Goal: Check status: Check status

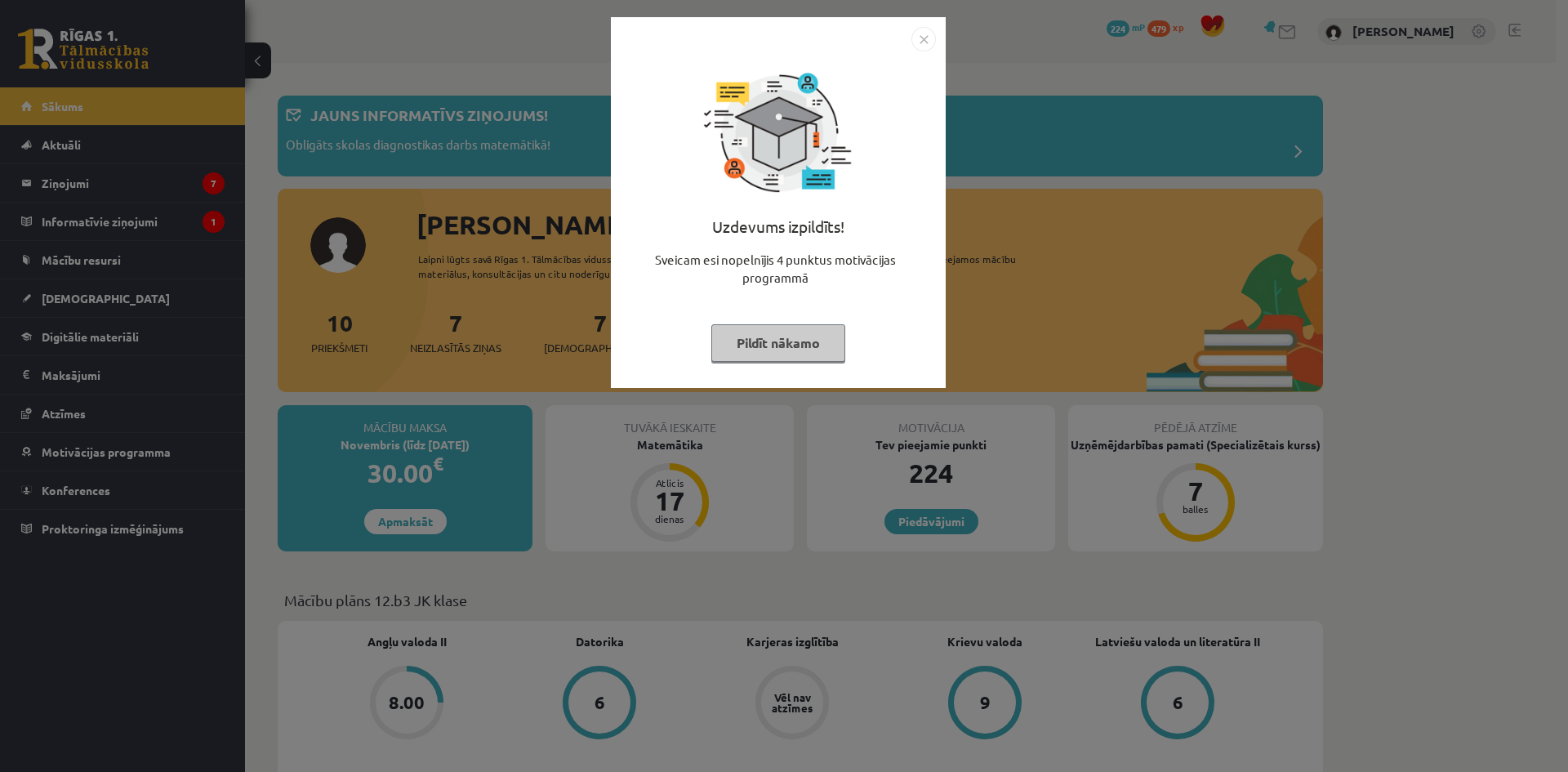
click at [827, 335] on button "Pildīt nākamo" at bounding box center [778, 342] width 134 height 37
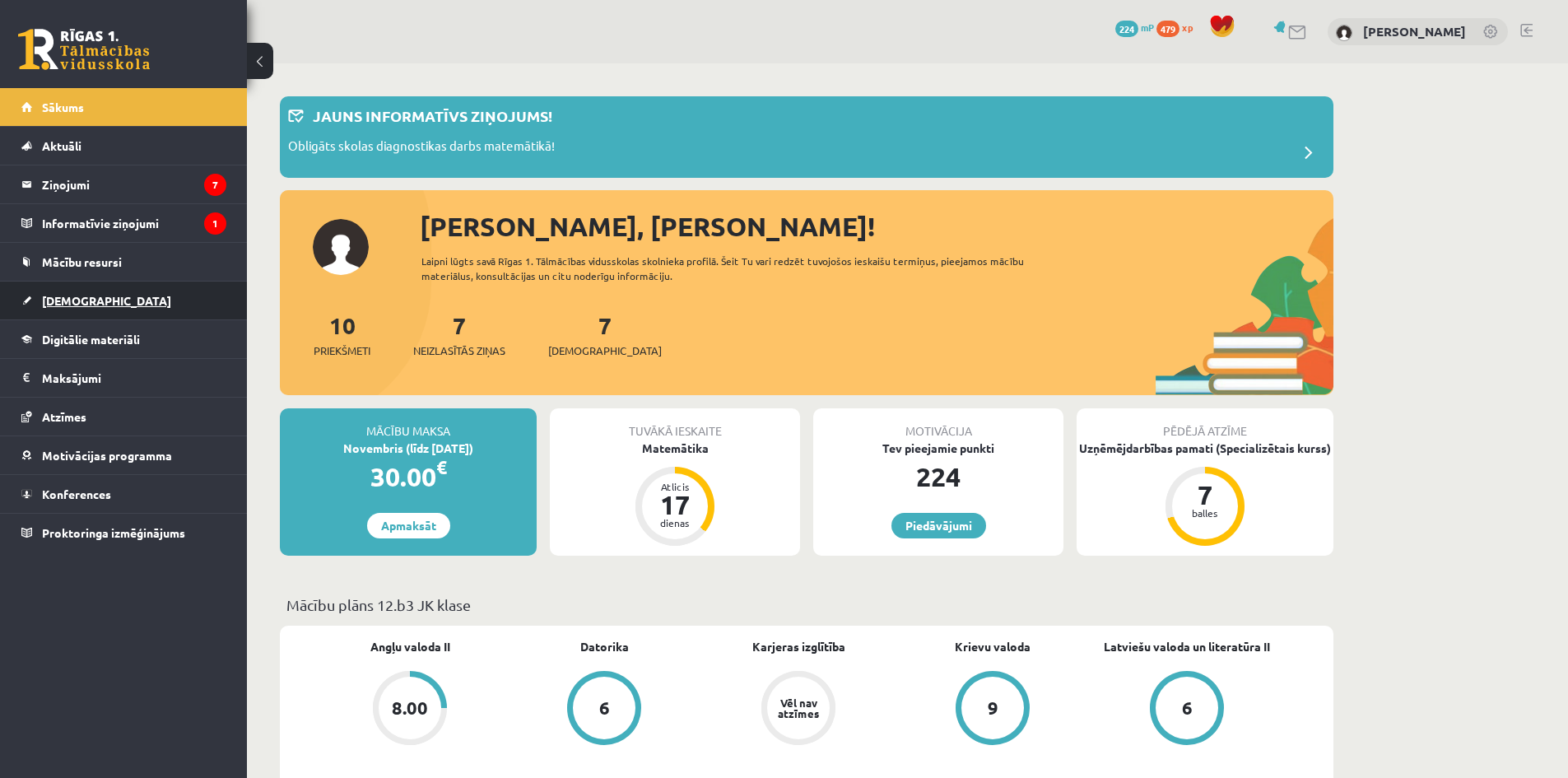
click at [83, 300] on span "[DEMOGRAPHIC_DATA]" at bounding box center [107, 300] width 130 height 14
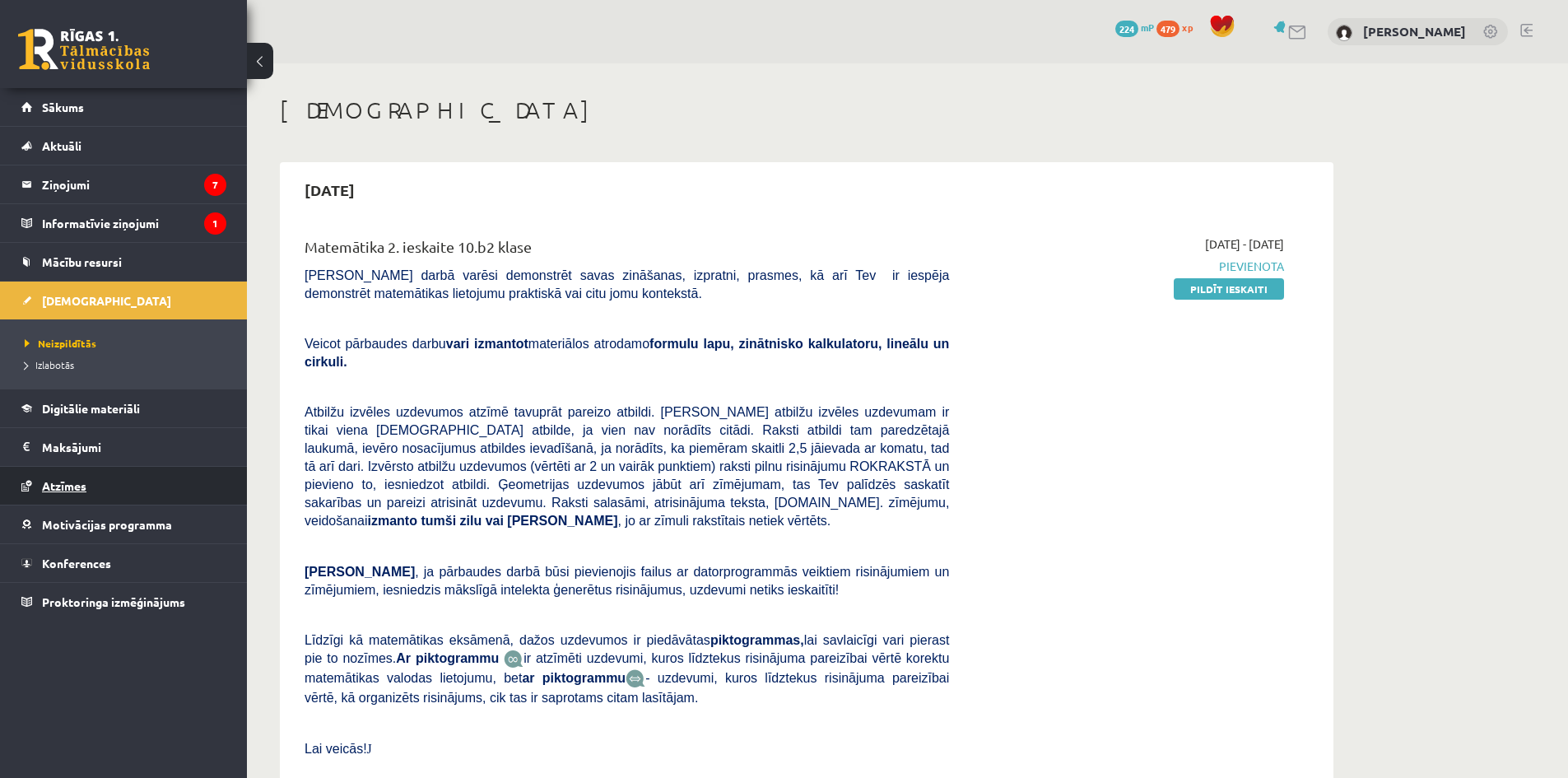
click at [78, 487] on span "Atzīmes" at bounding box center [64, 485] width 44 height 14
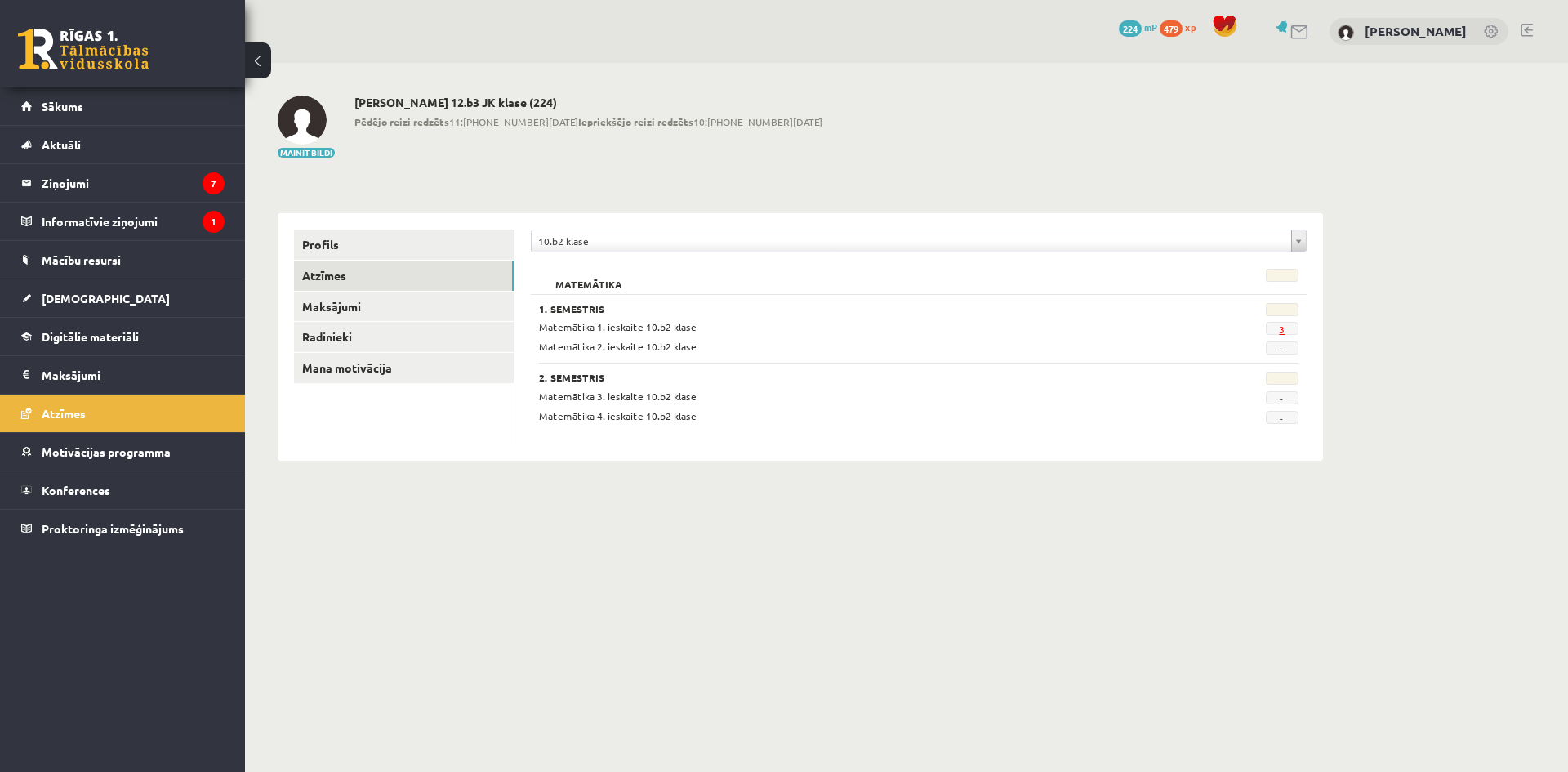
click at [1280, 331] on link "3" at bounding box center [1282, 330] width 6 height 13
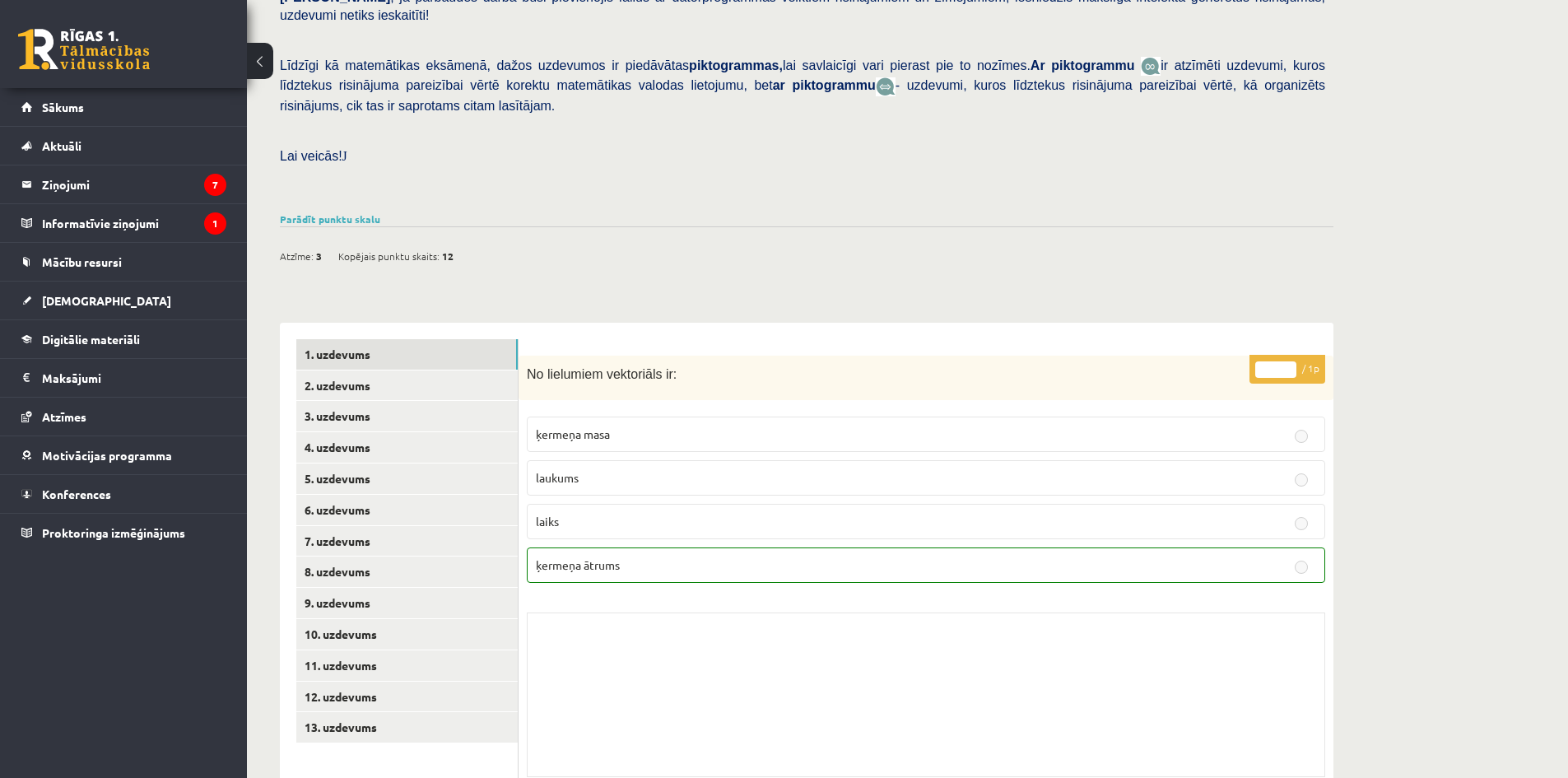
scroll to position [379, 0]
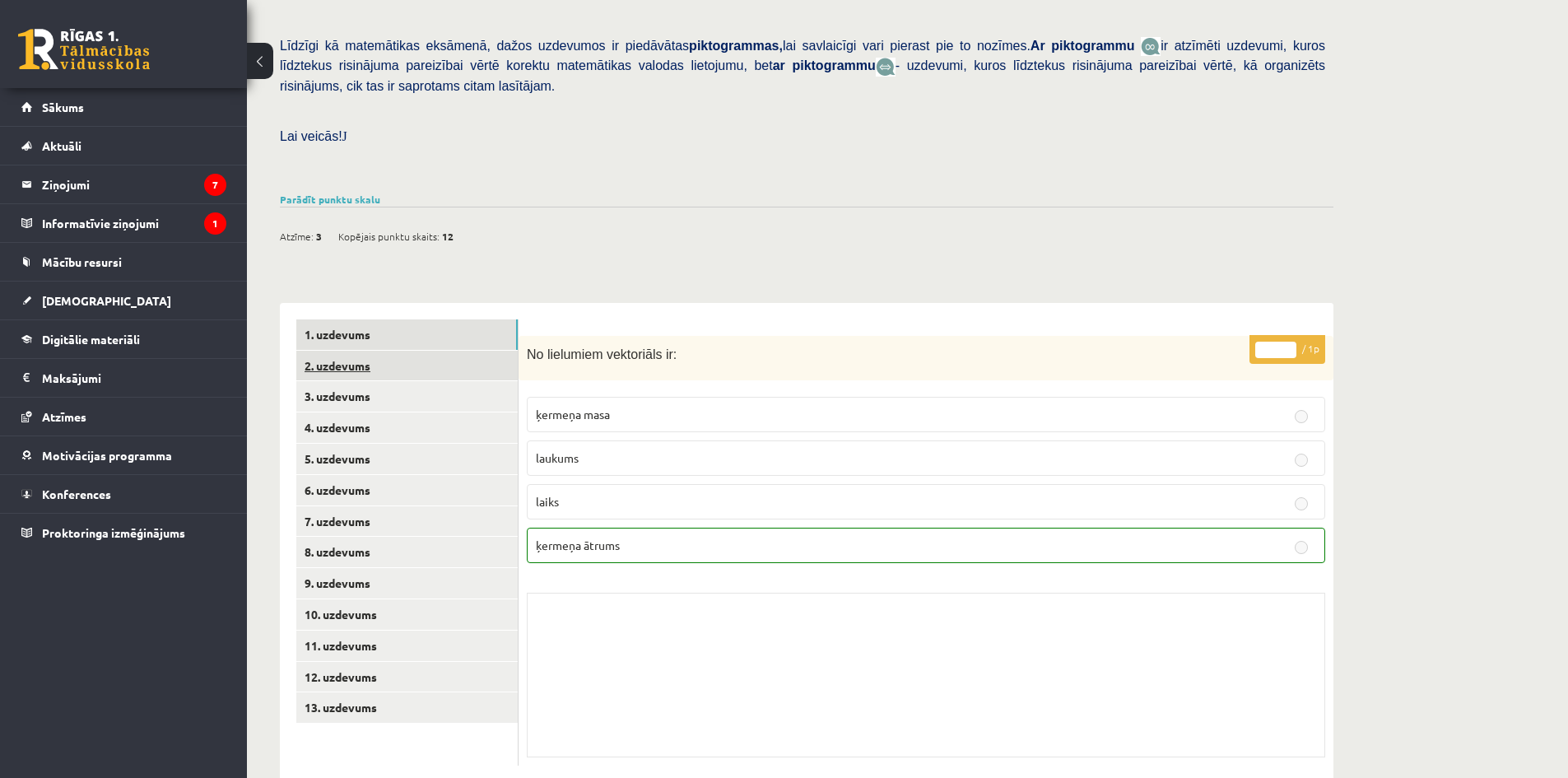
click at [444, 351] on link "2. uzdevums" at bounding box center [407, 366] width 222 height 31
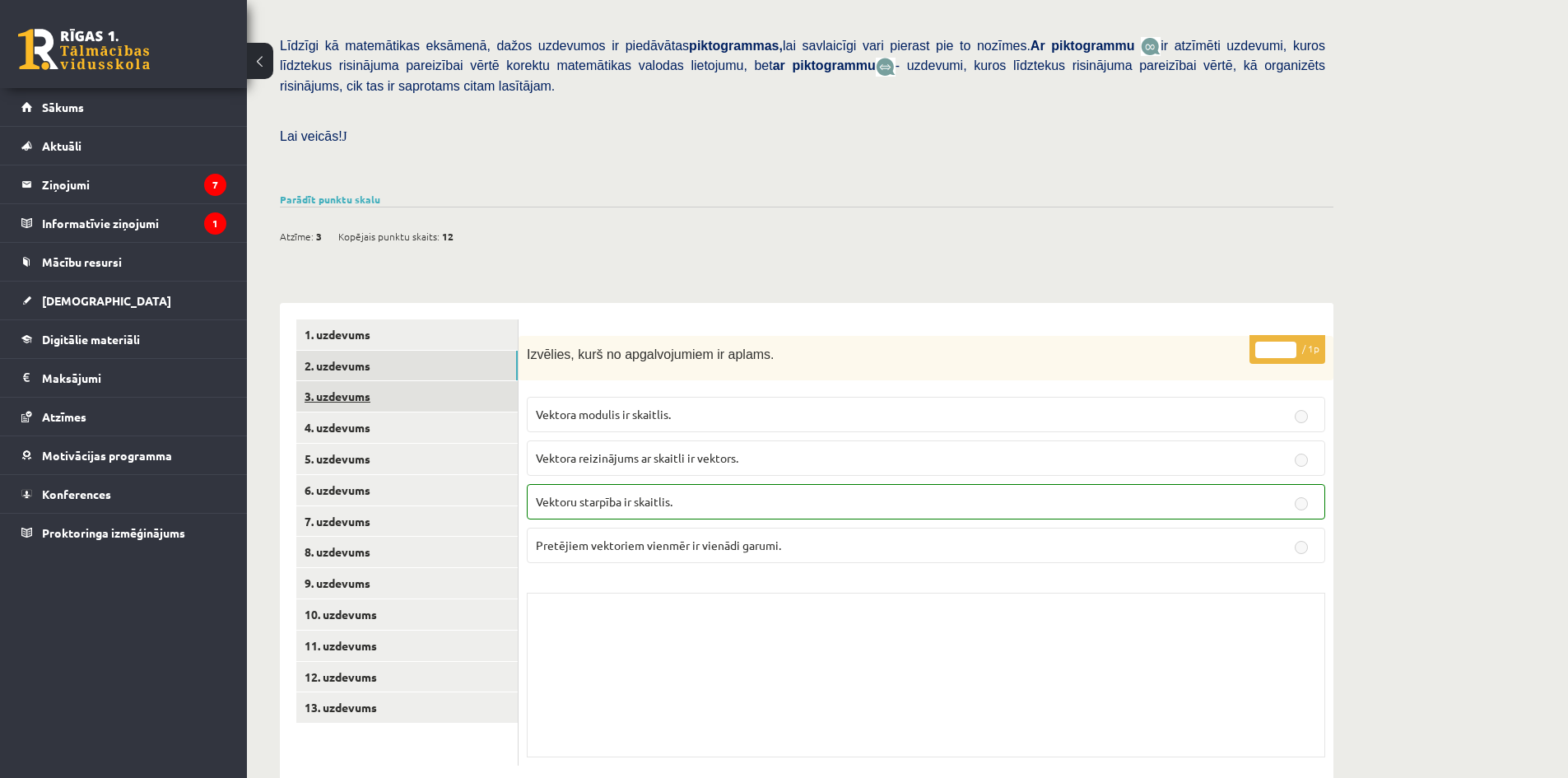
click at [446, 381] on link "3. uzdevums" at bounding box center [407, 397] width 222 height 31
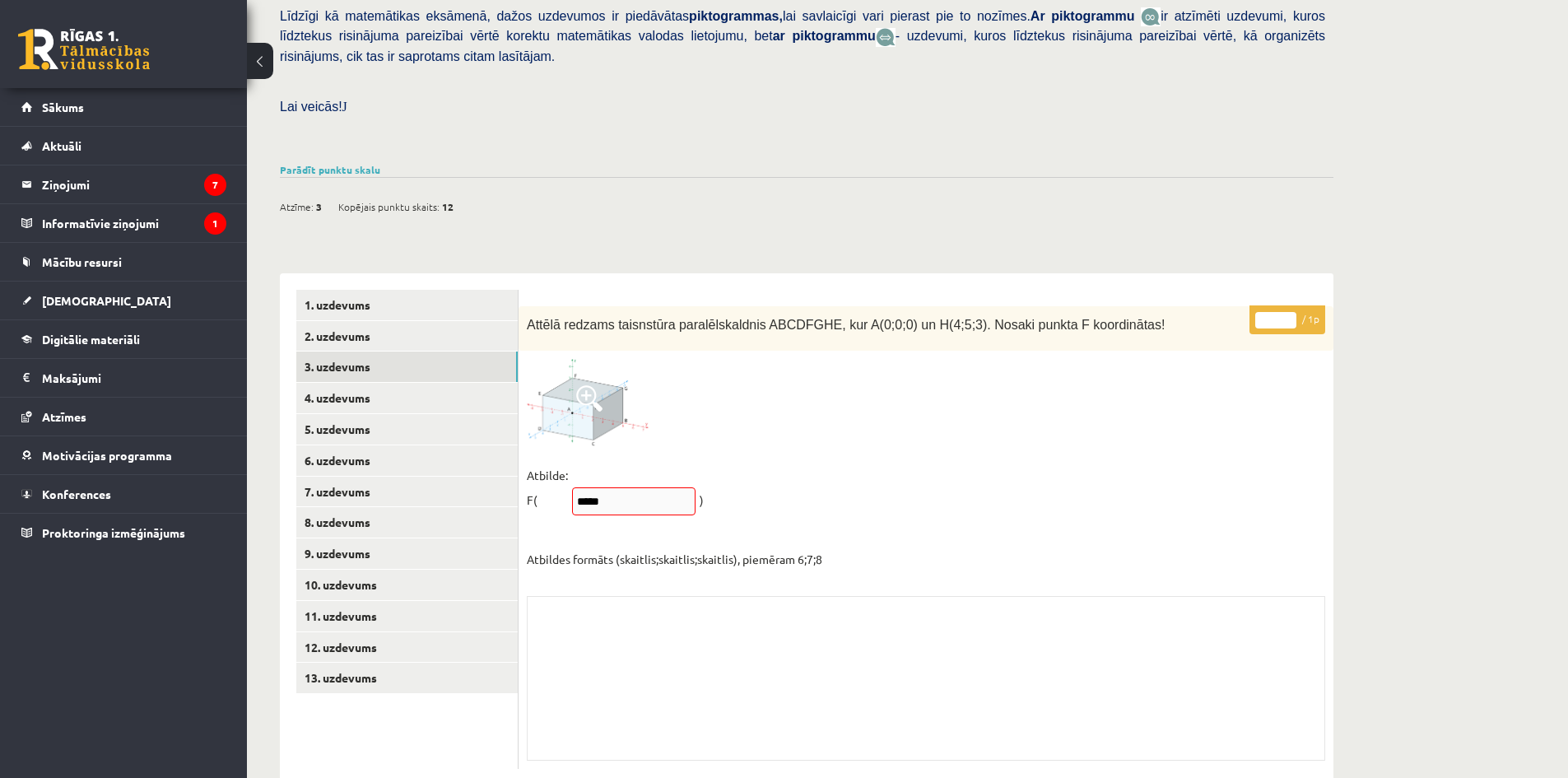
scroll to position [413, 0]
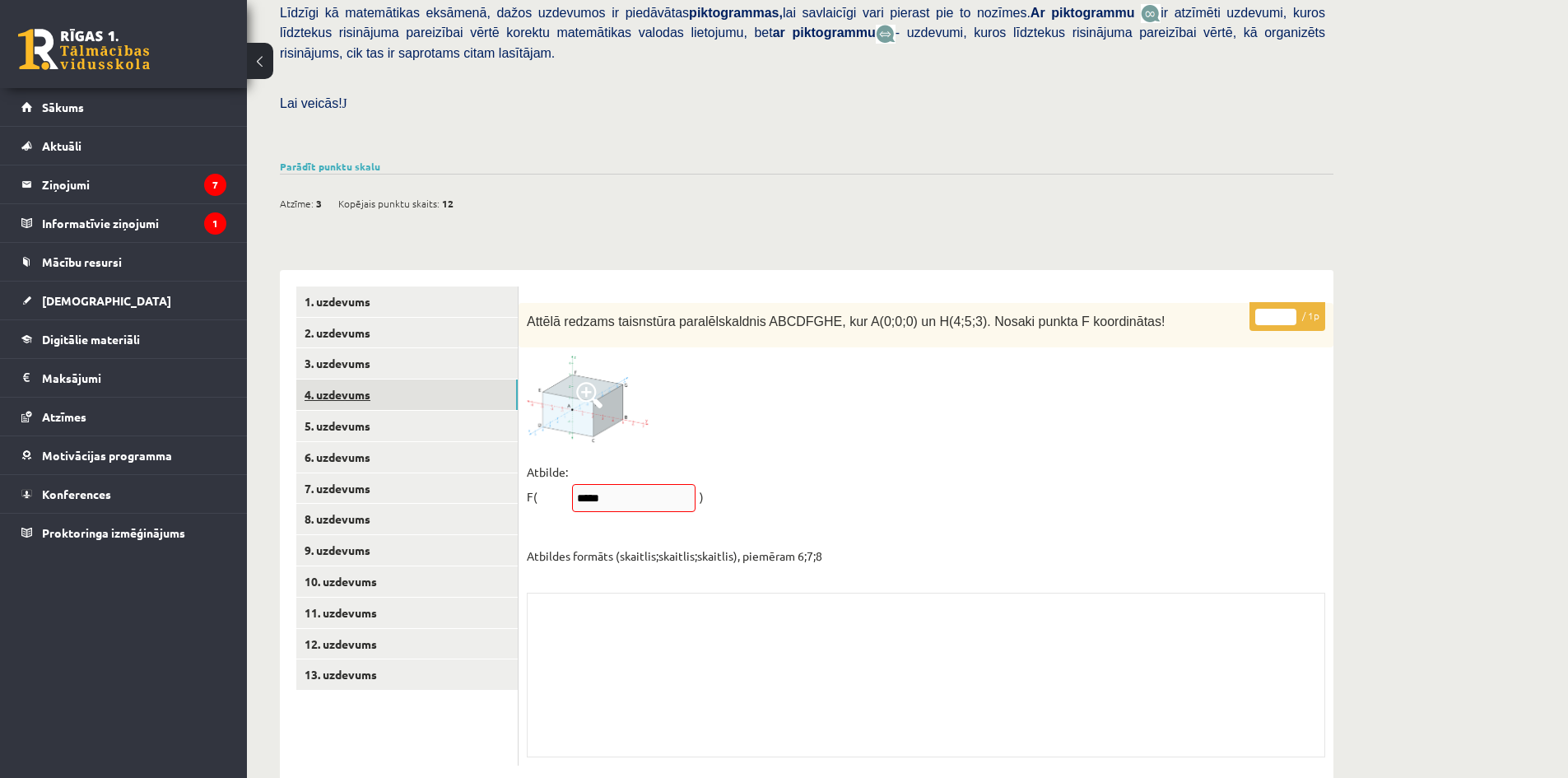
click at [383, 379] on link "4. uzdevums" at bounding box center [407, 395] width 222 height 31
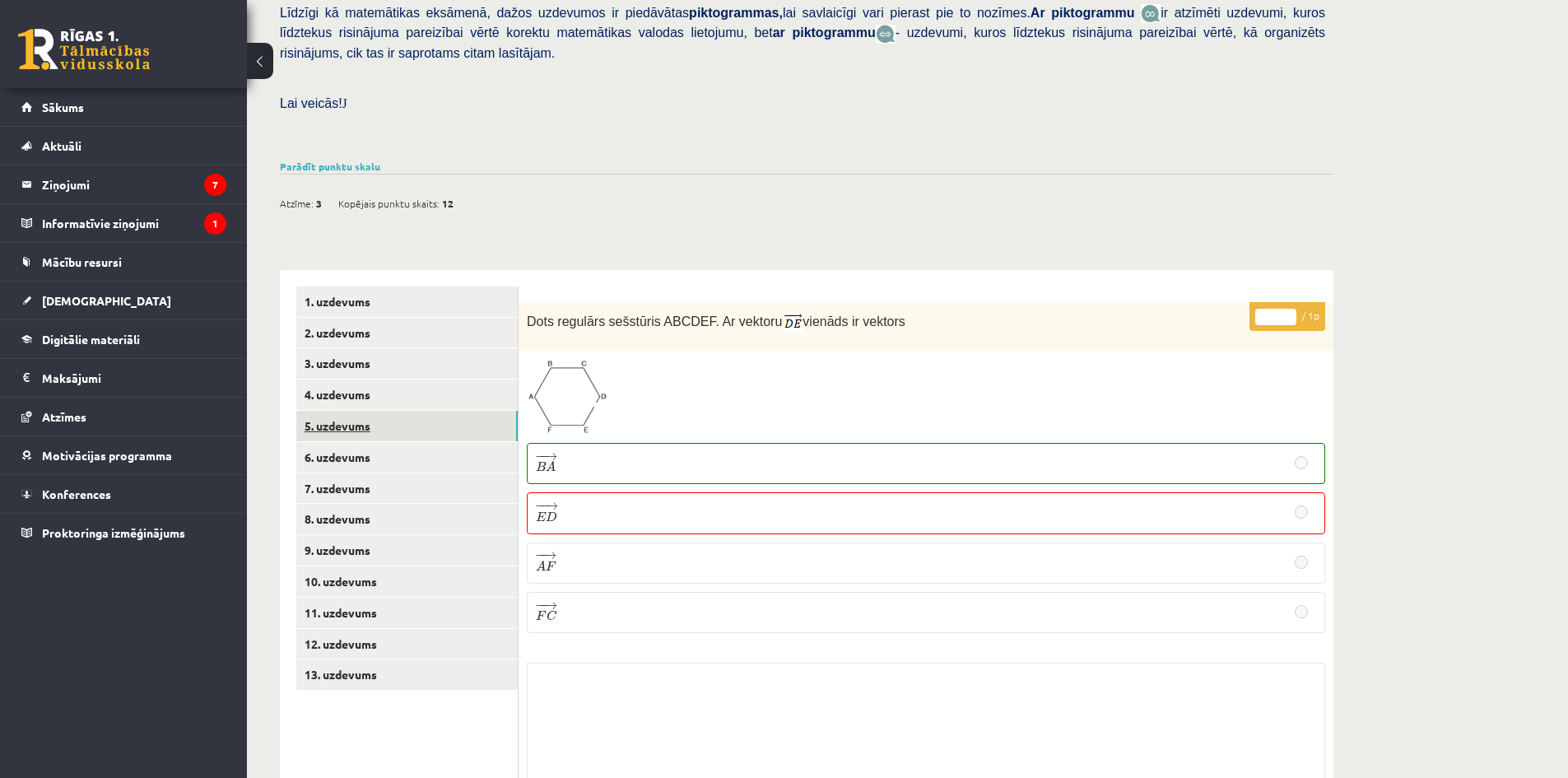
click at [375, 411] on link "5. uzdevums" at bounding box center [407, 426] width 222 height 31
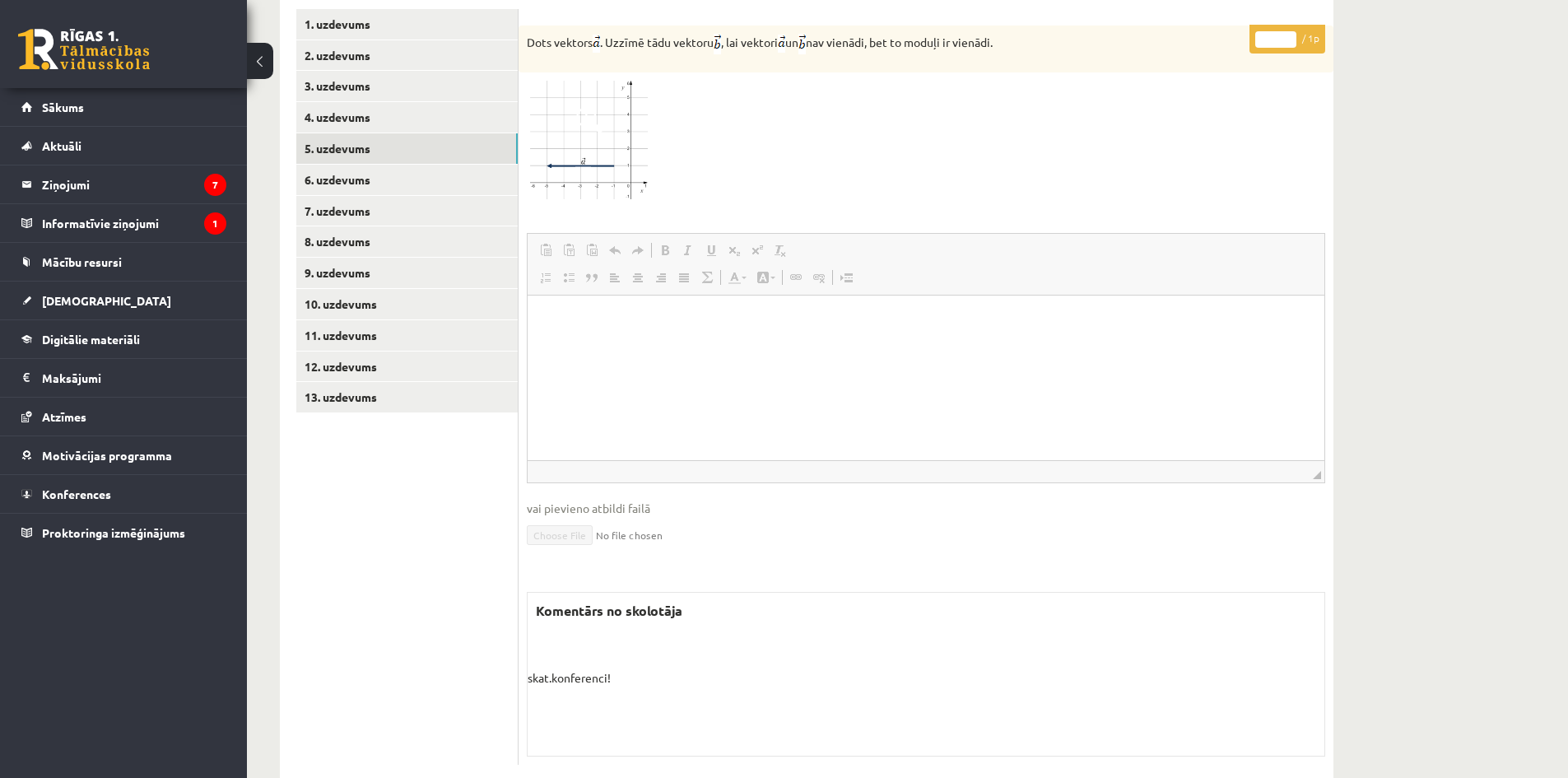
scroll to position [416, 0]
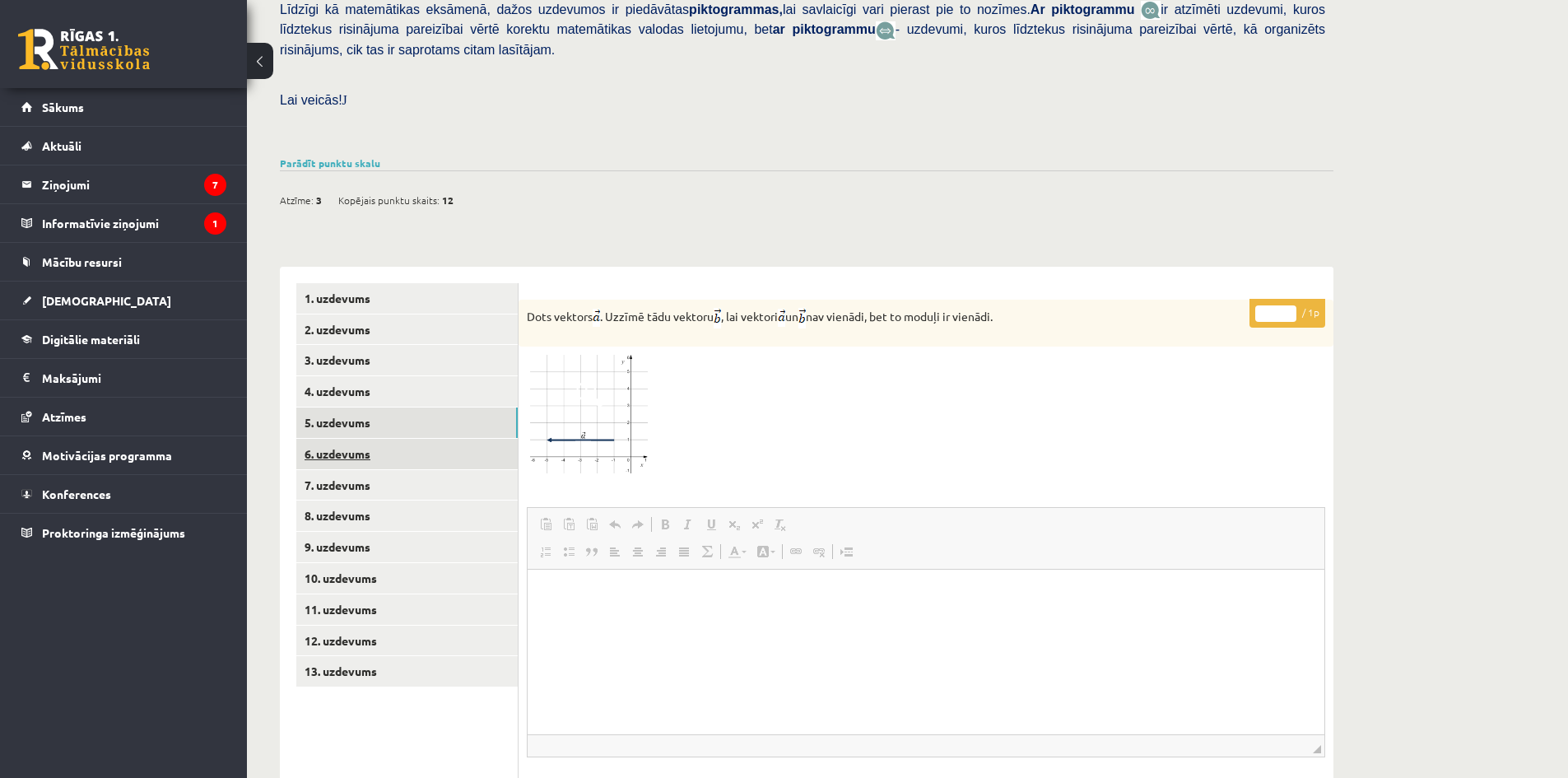
click at [347, 439] on link "6. uzdevums" at bounding box center [407, 454] width 222 height 31
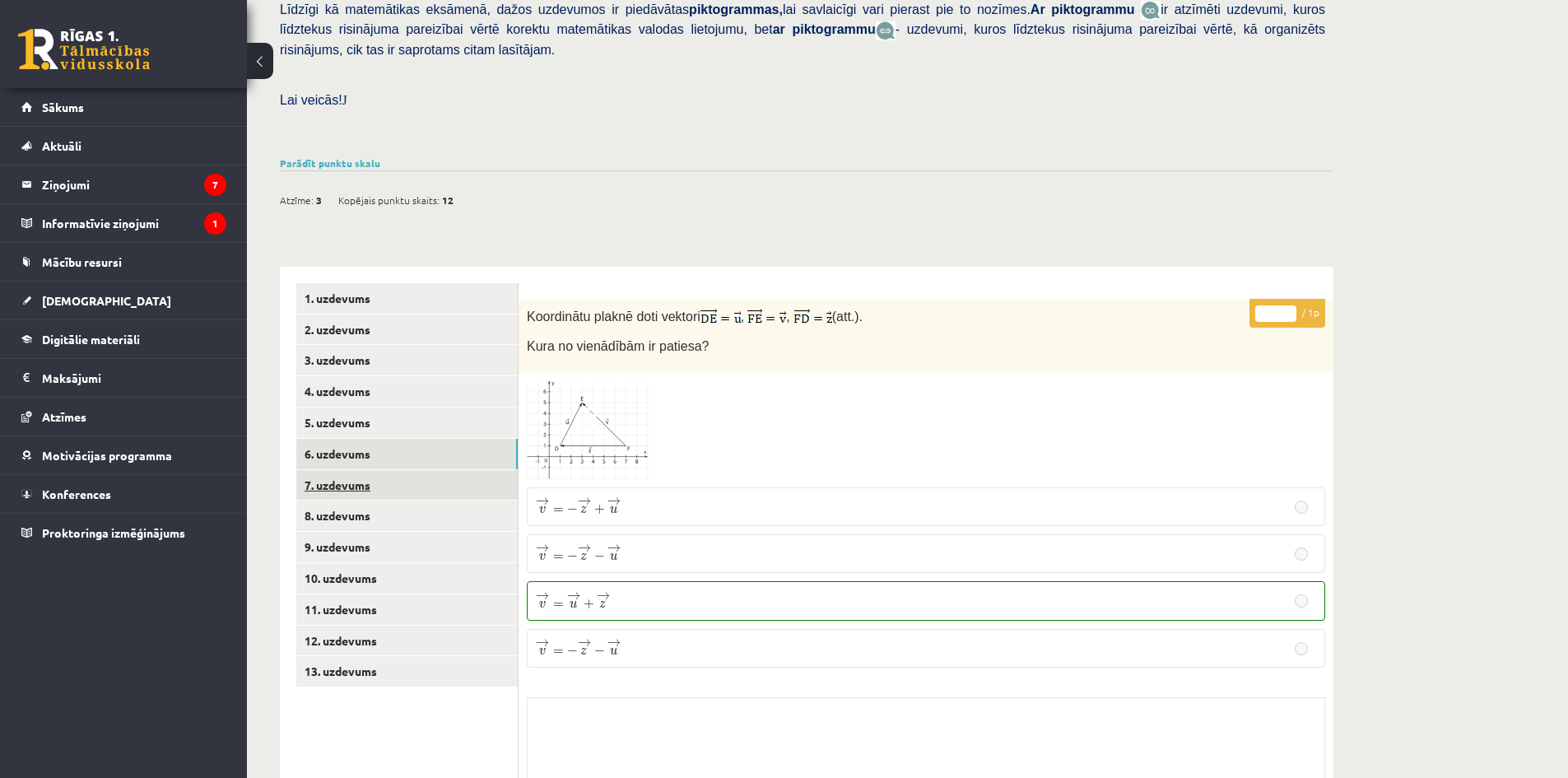
click at [398, 471] on link "7. uzdevums" at bounding box center [407, 486] width 222 height 31
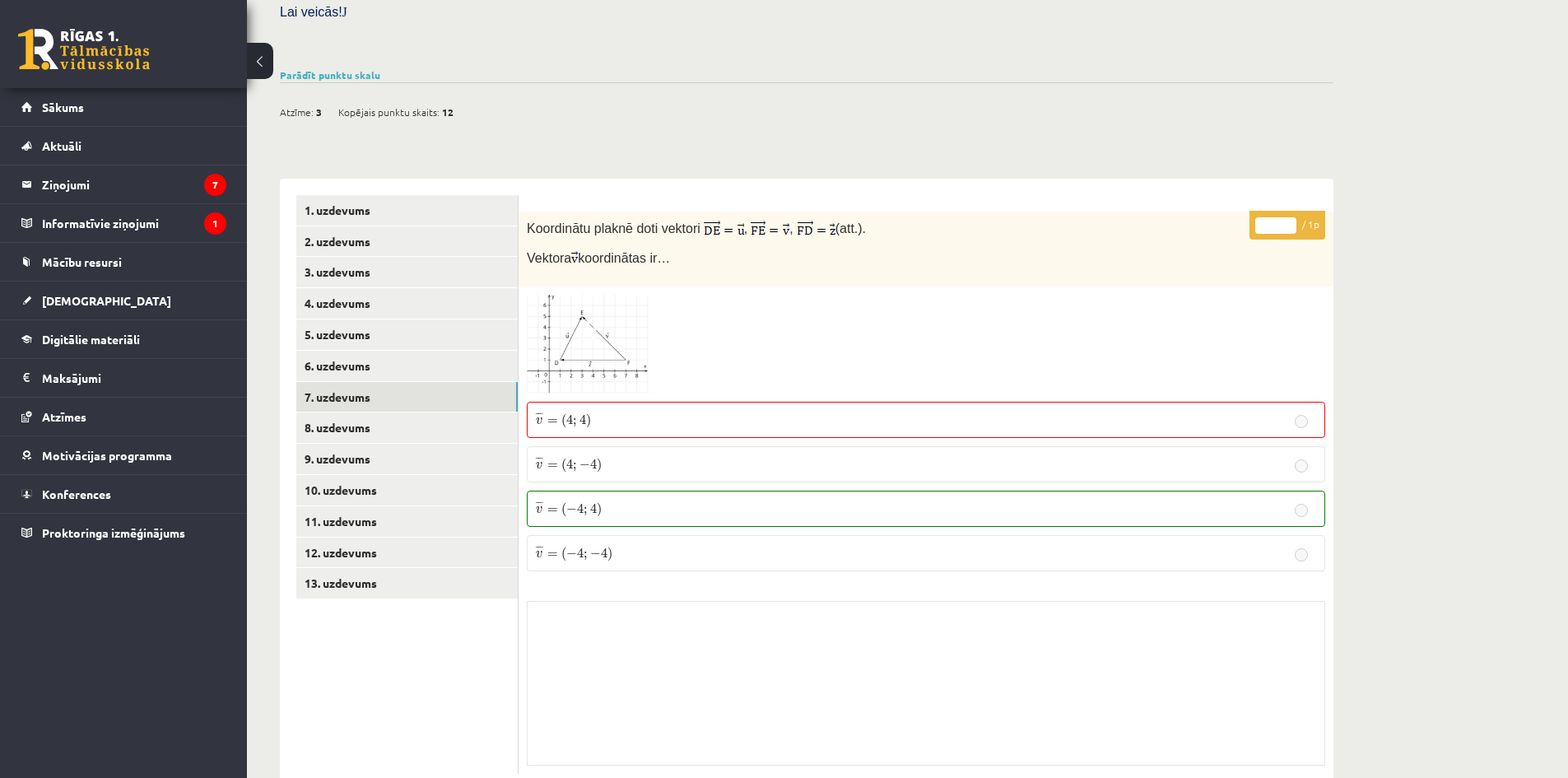
scroll to position [509, 0]
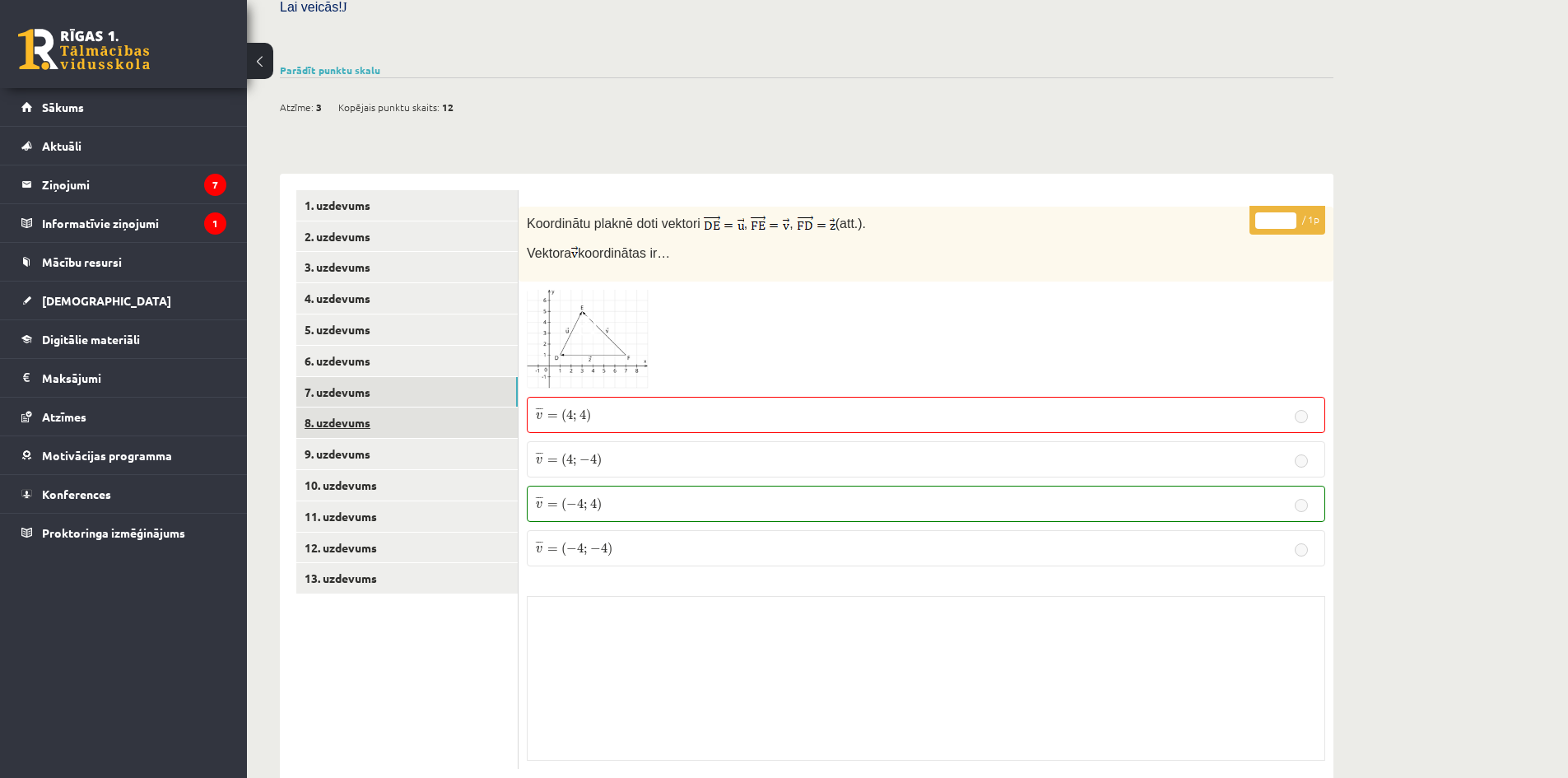
click at [410, 407] on link "8. uzdevums" at bounding box center [407, 423] width 222 height 31
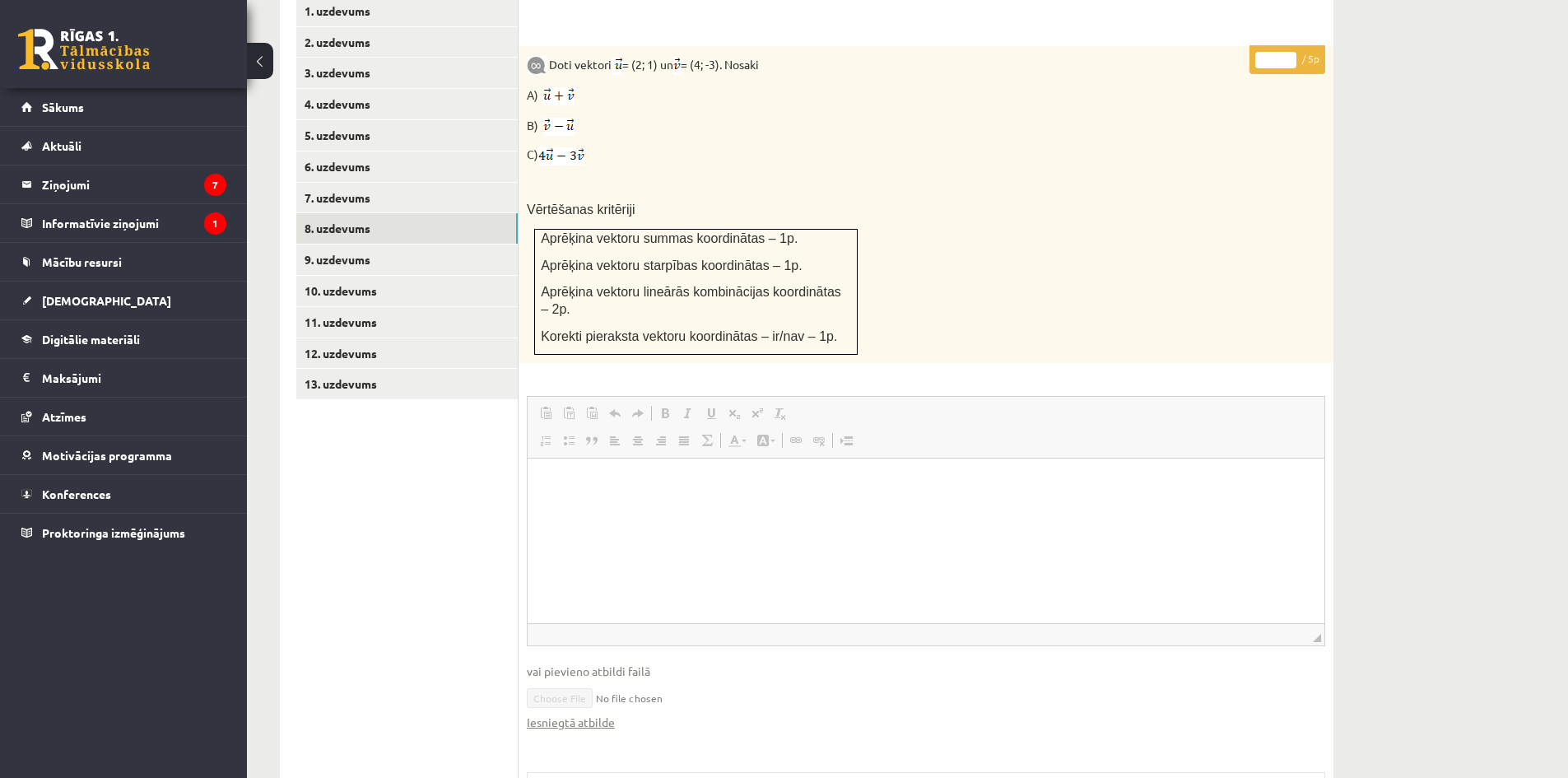
scroll to position [591, 0]
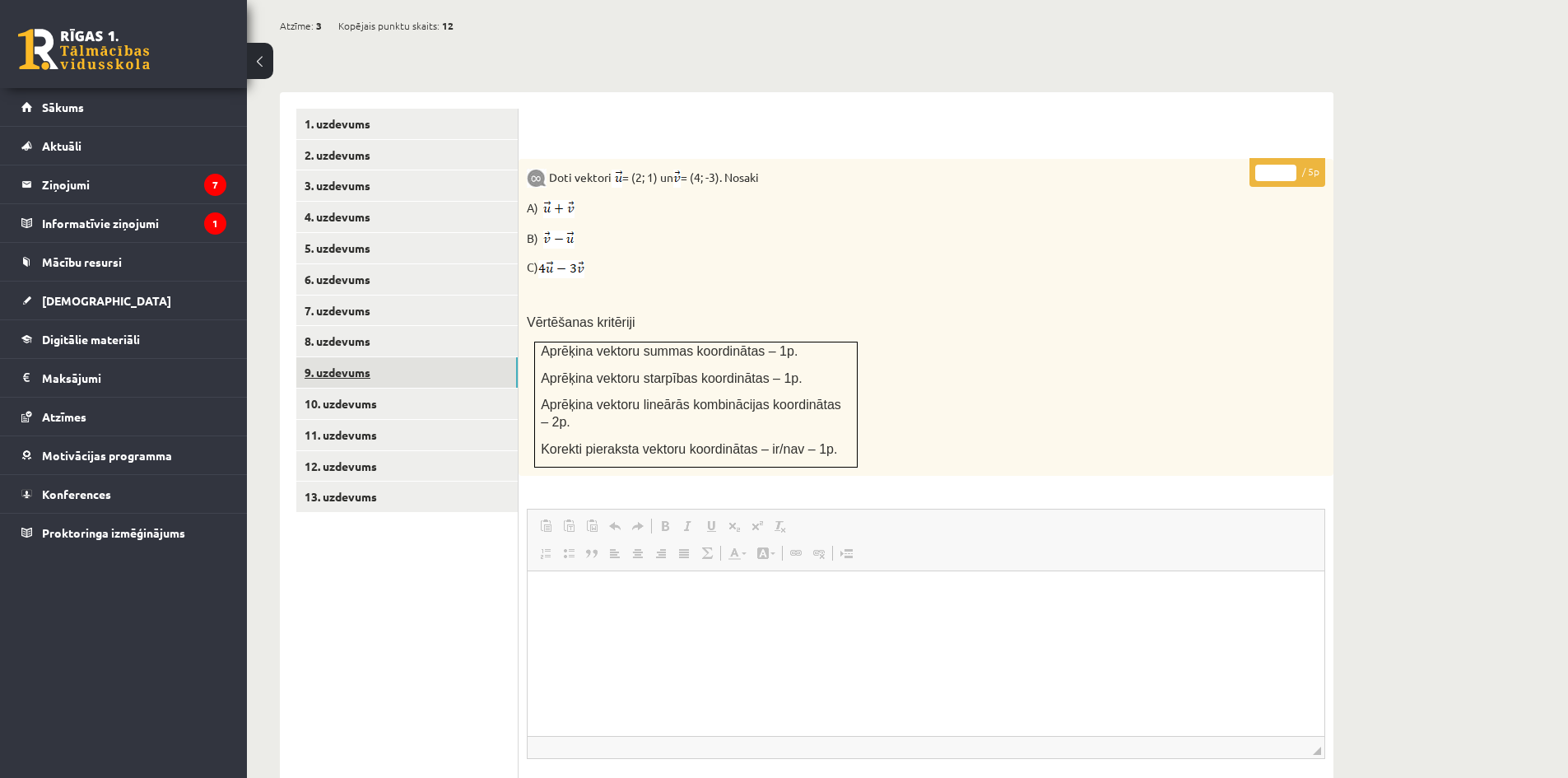
click at [438, 357] on link "9. uzdevums" at bounding box center [407, 373] width 222 height 31
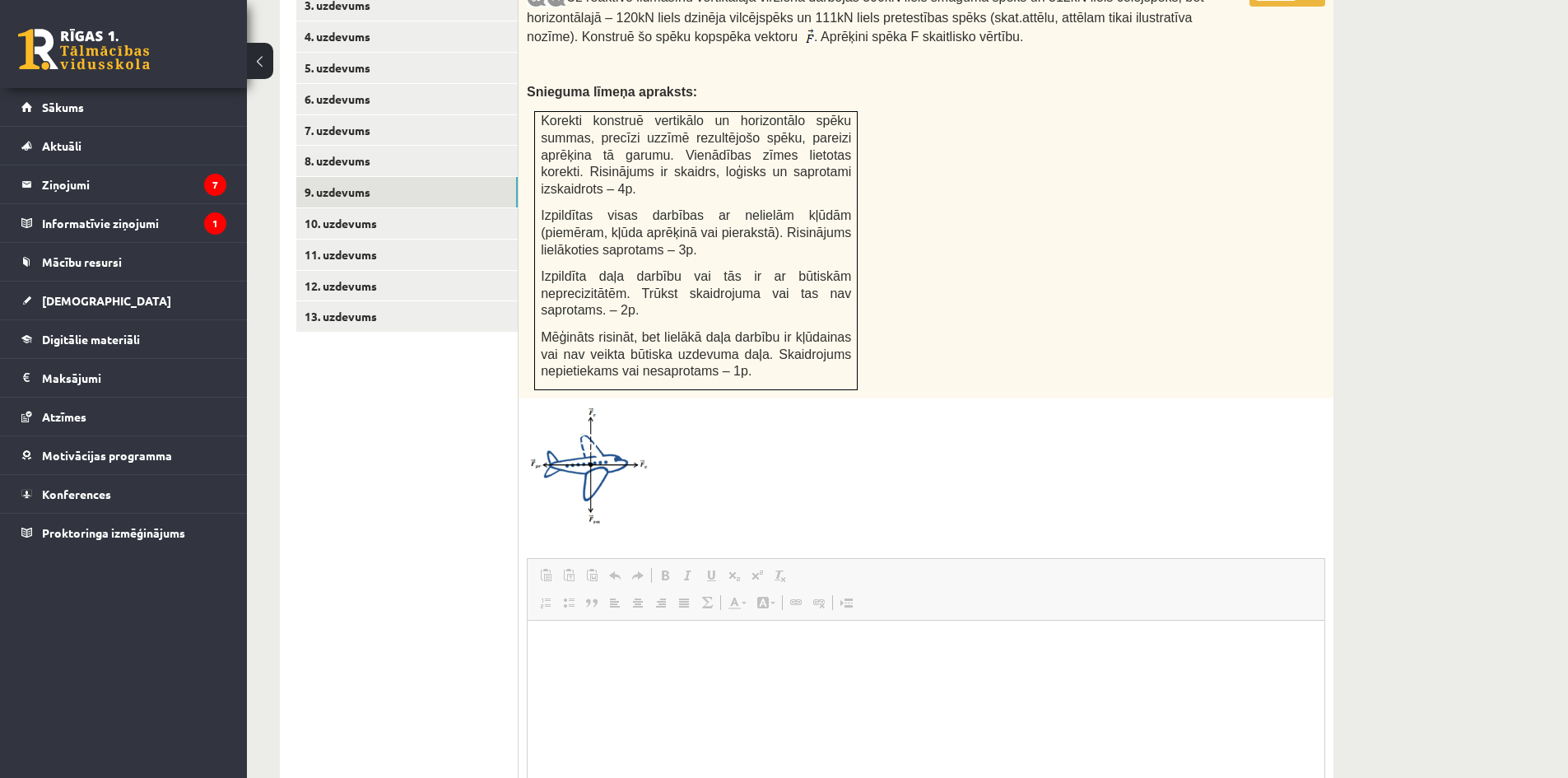
scroll to position [640, 0]
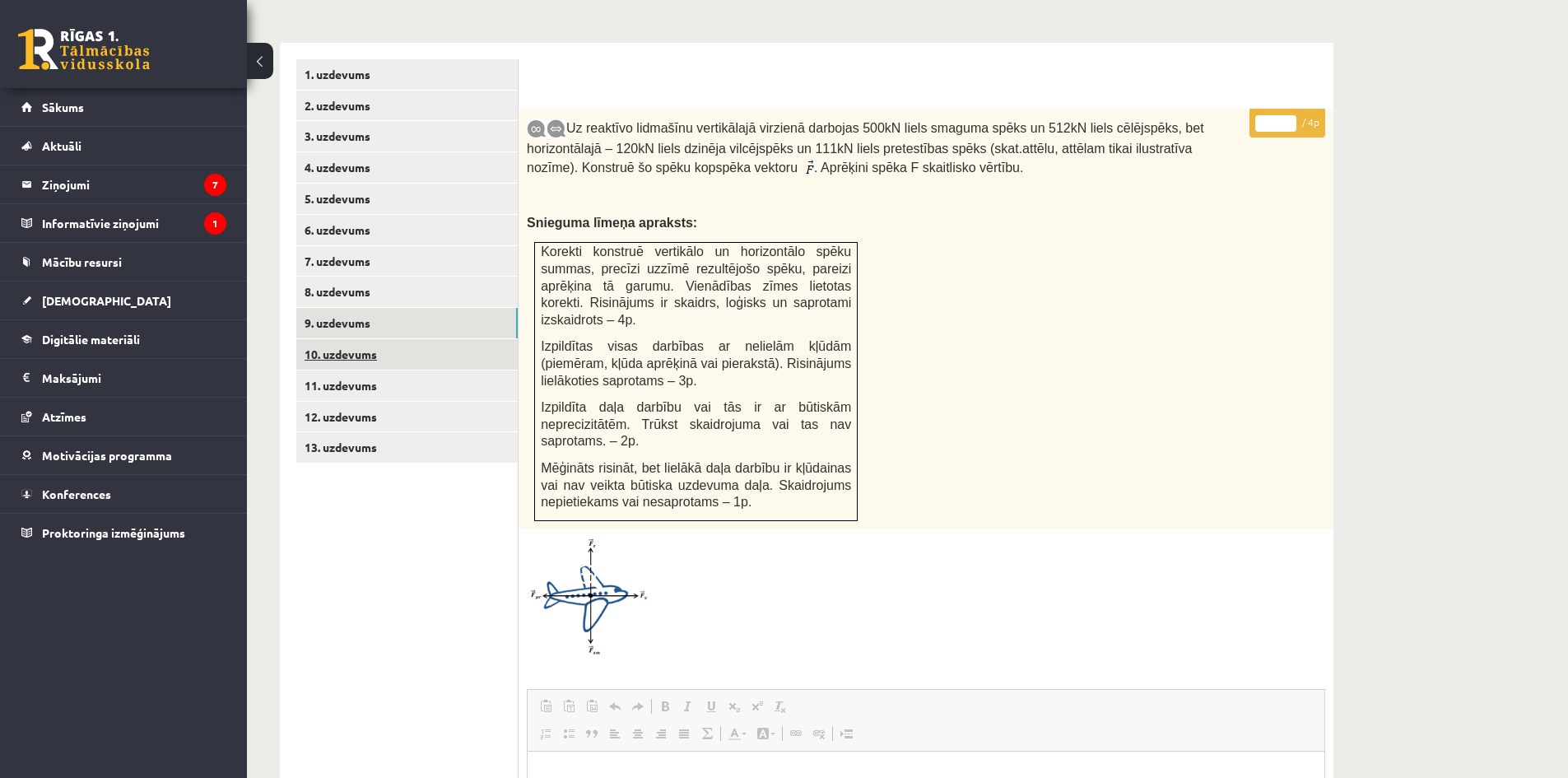
click at [385, 339] on link "10. uzdevums" at bounding box center [407, 354] width 222 height 31
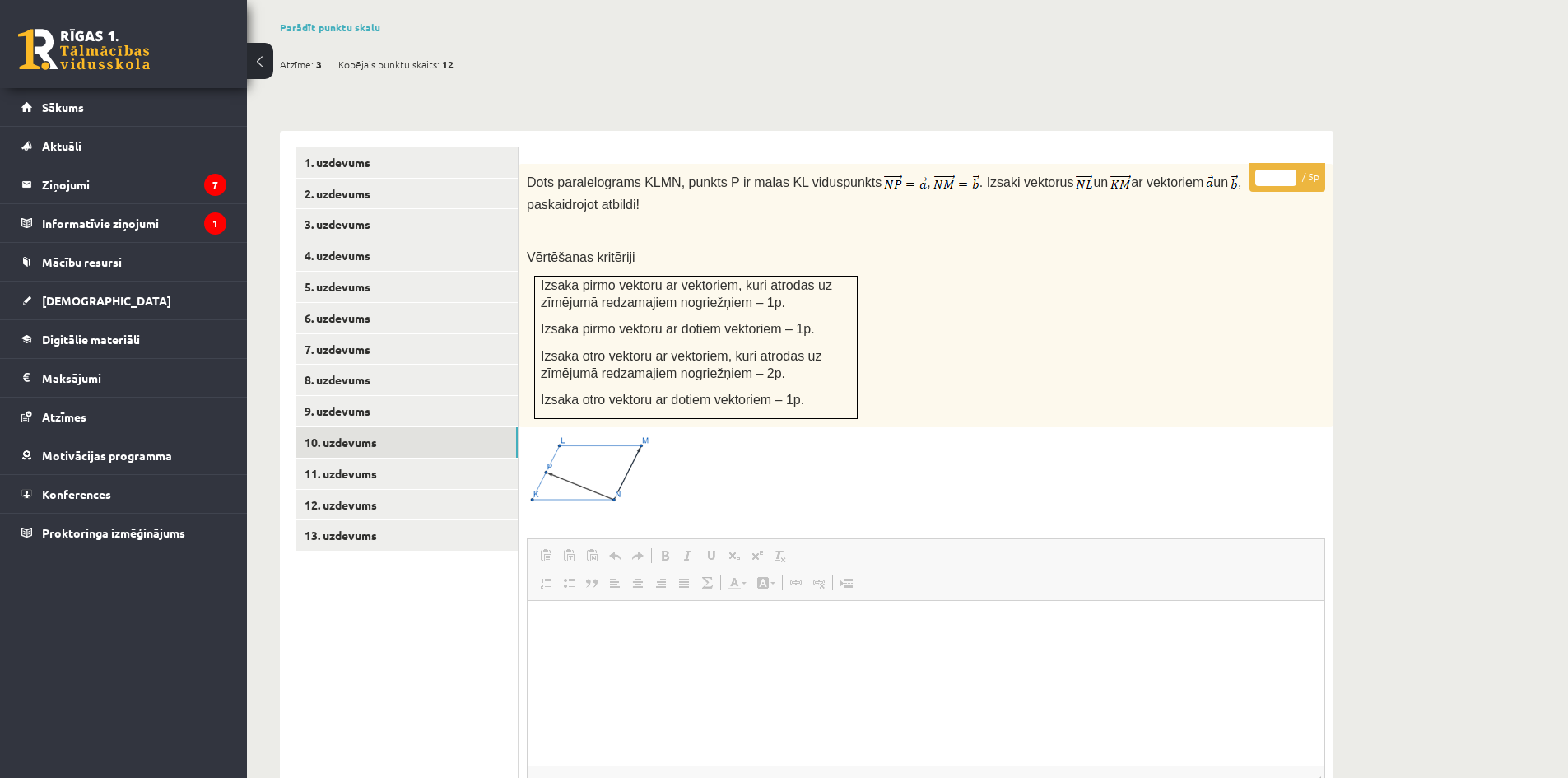
scroll to position [874, 0]
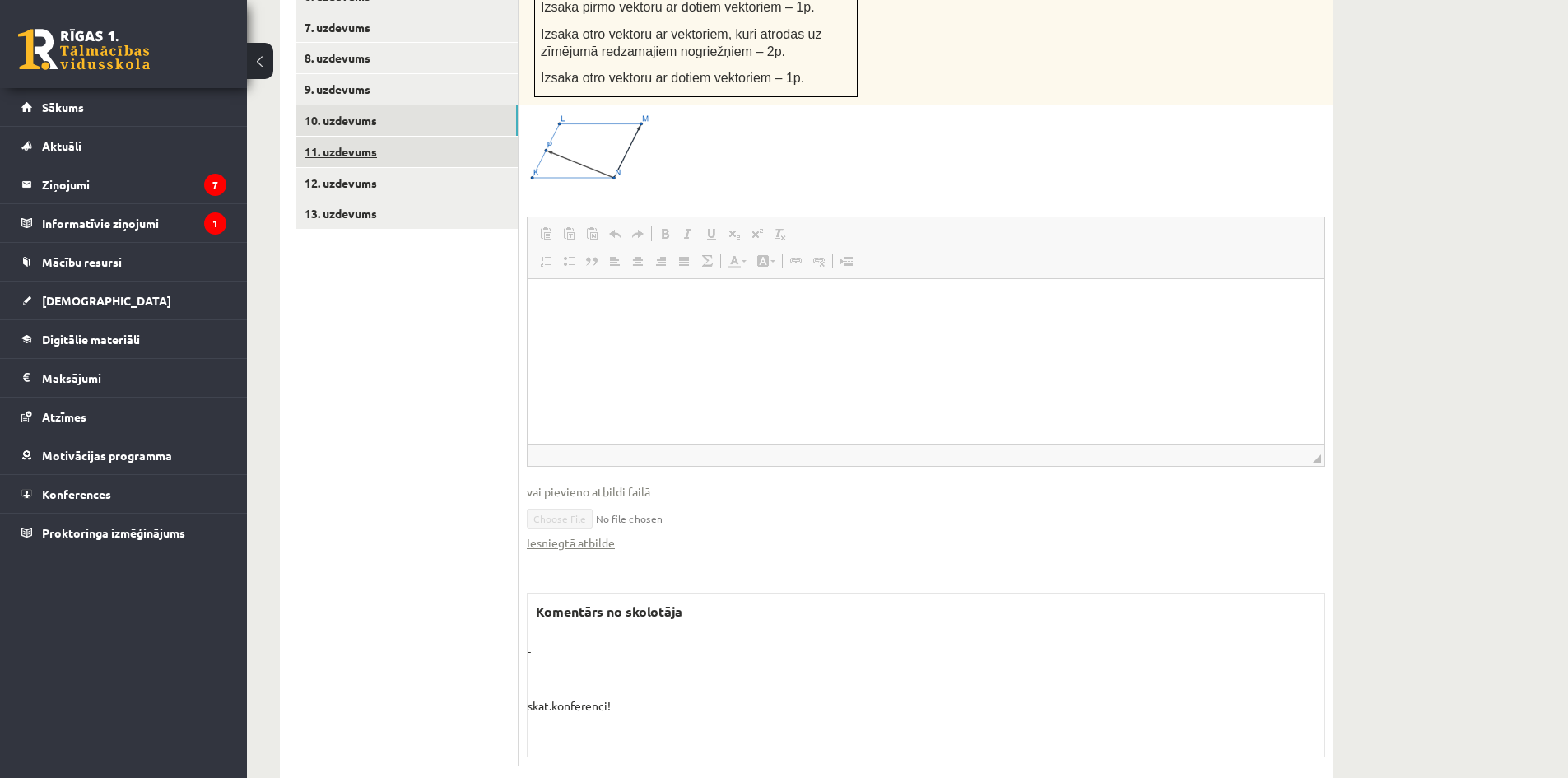
click at [391, 136] on link "11. uzdevums" at bounding box center [407, 152] width 222 height 31
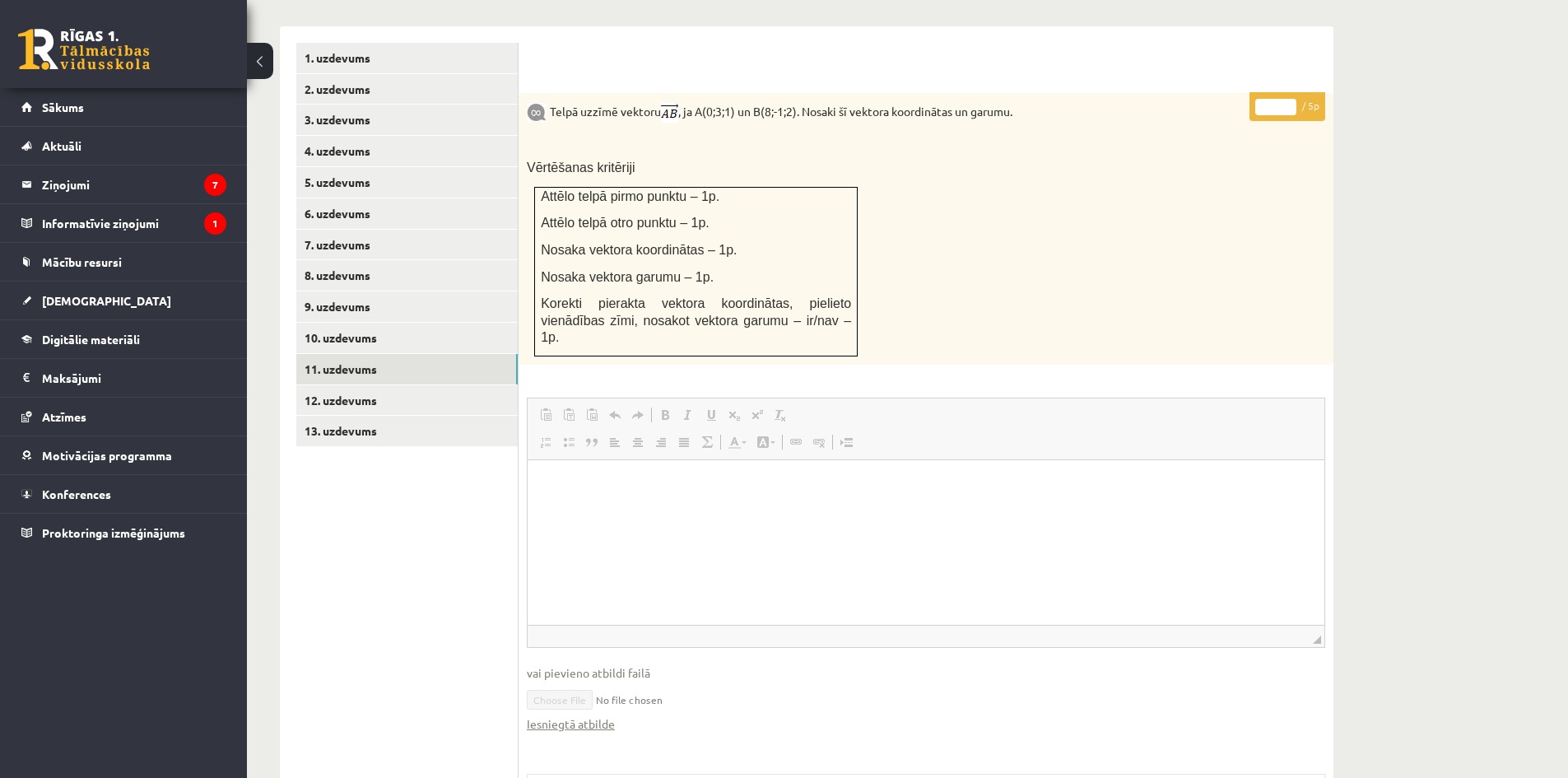
scroll to position [0, 0]
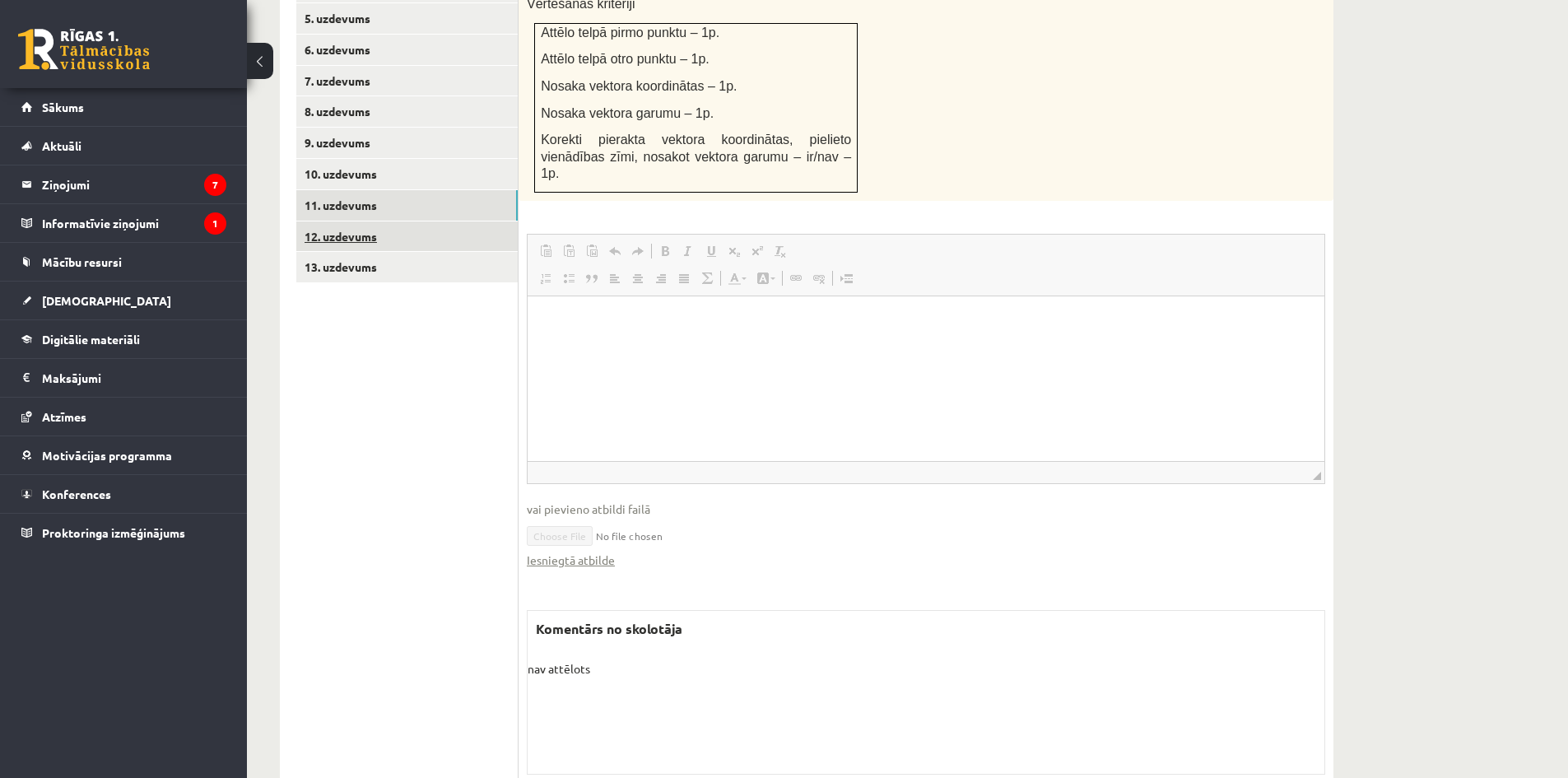
click at [378, 222] on link "12. uzdevums" at bounding box center [407, 237] width 222 height 31
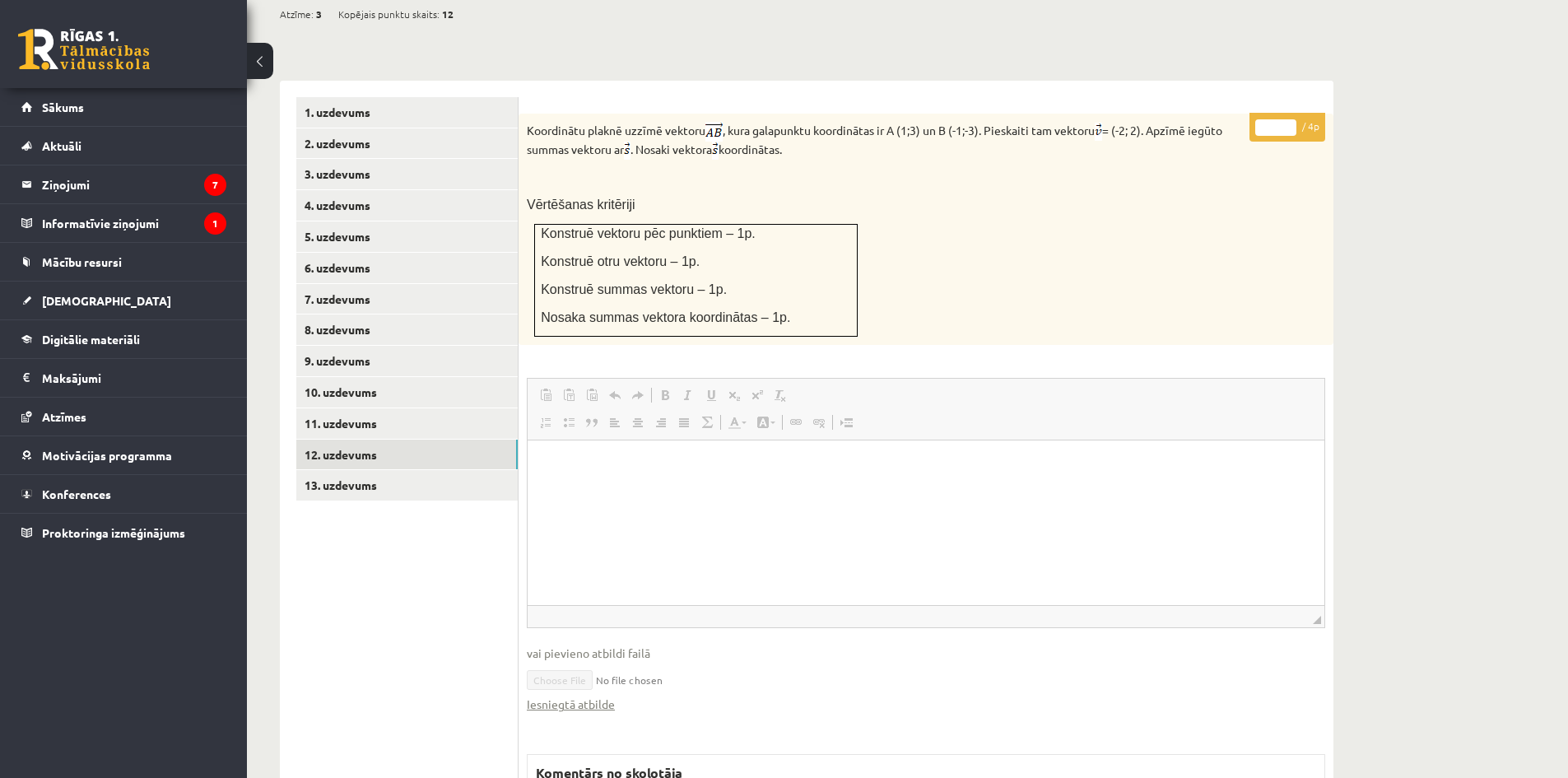
scroll to position [490, 0]
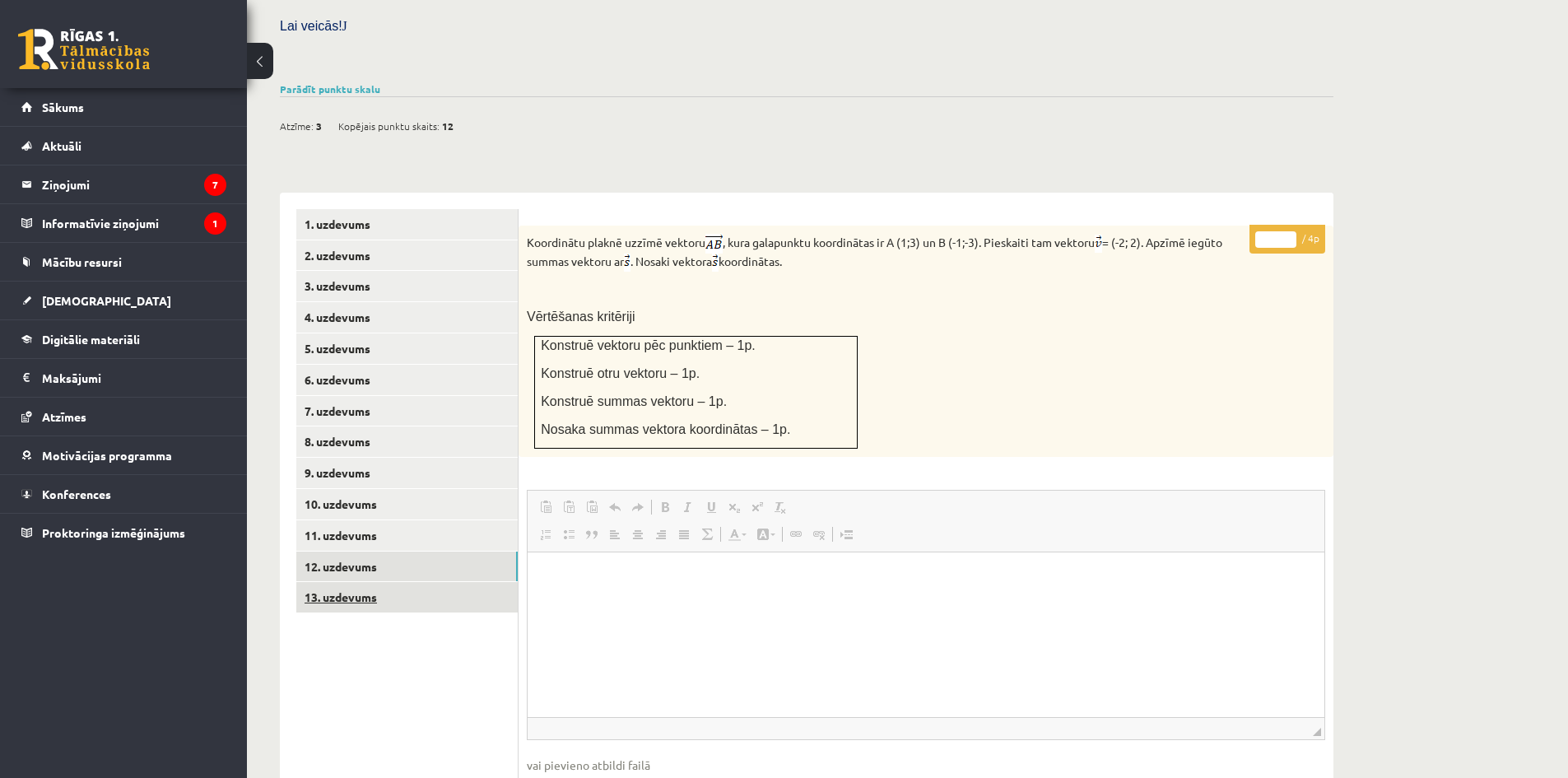
click at [428, 582] on link "13. uzdevums" at bounding box center [407, 597] width 222 height 31
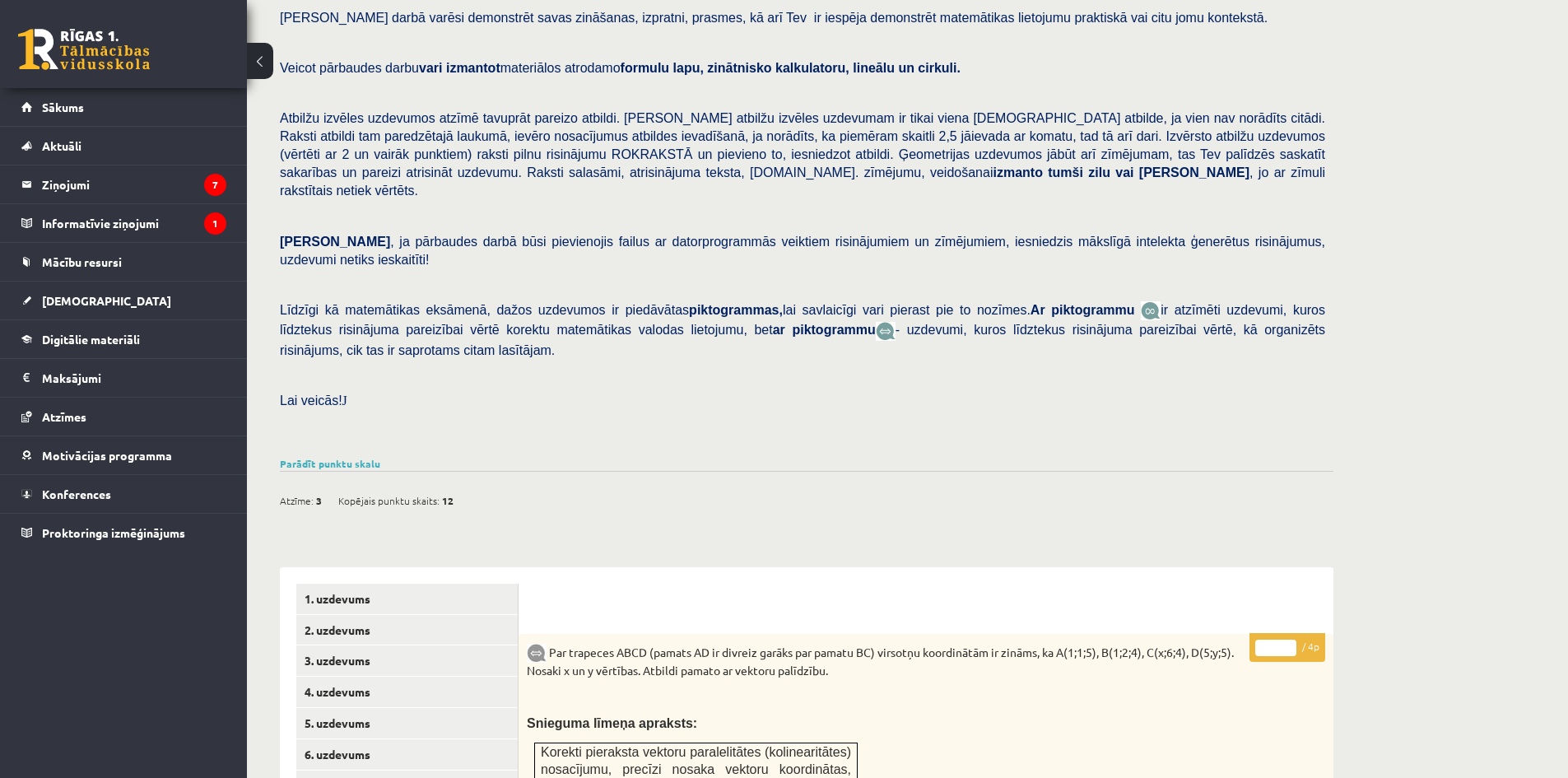
scroll to position [275, 0]
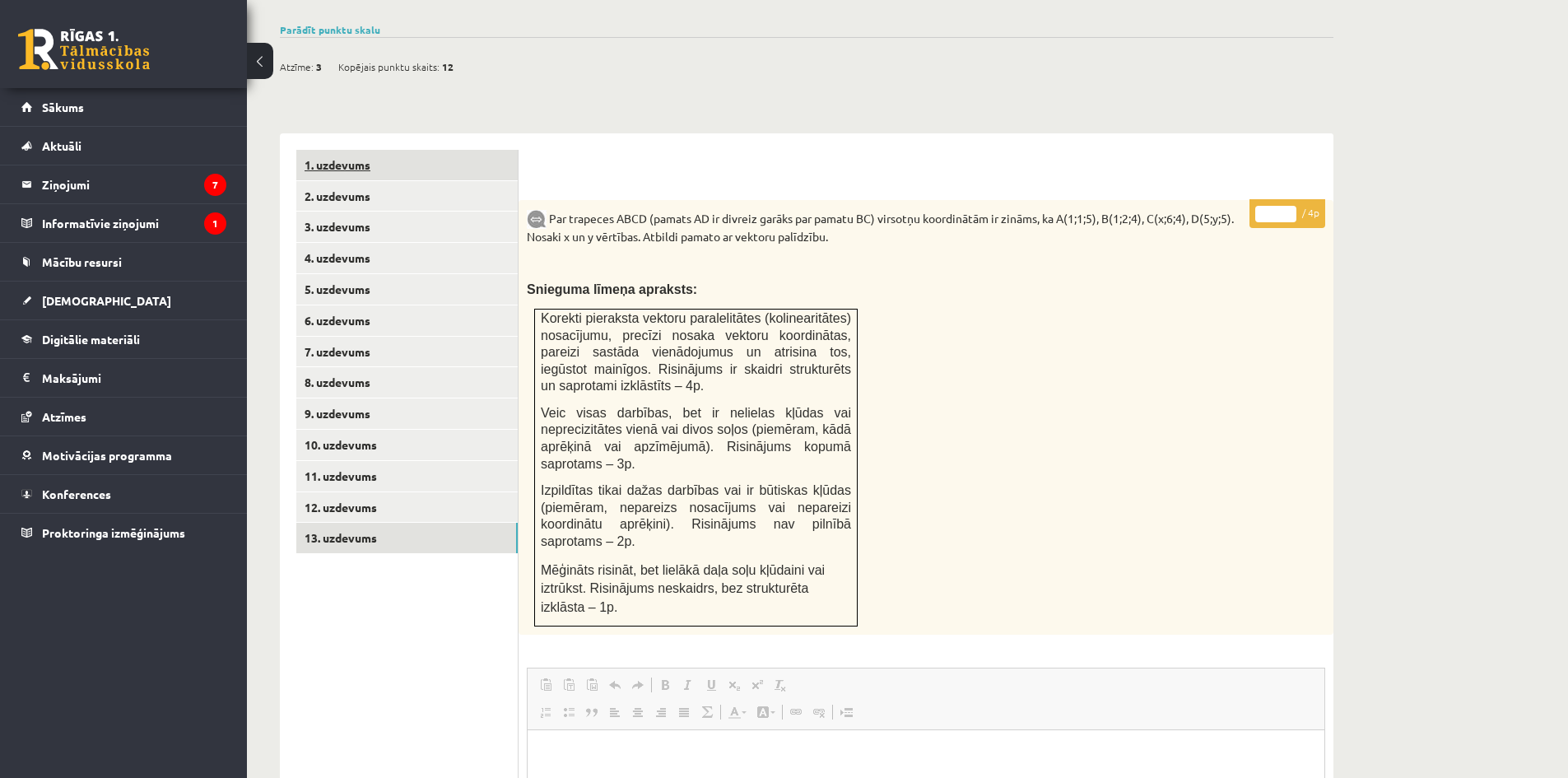
click at [378, 150] on link "1. uzdevums" at bounding box center [407, 165] width 222 height 31
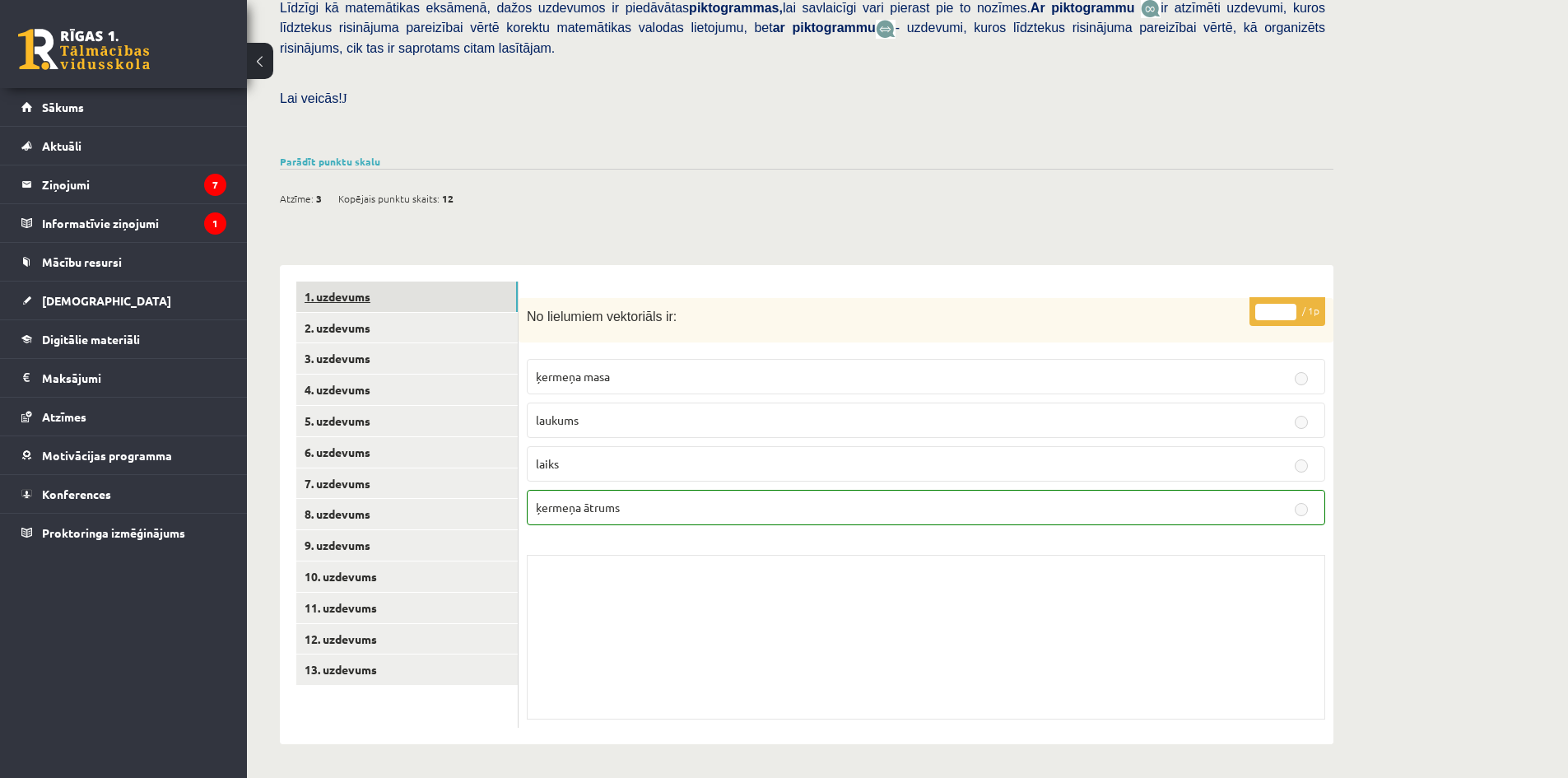
scroll to position [380, 0]
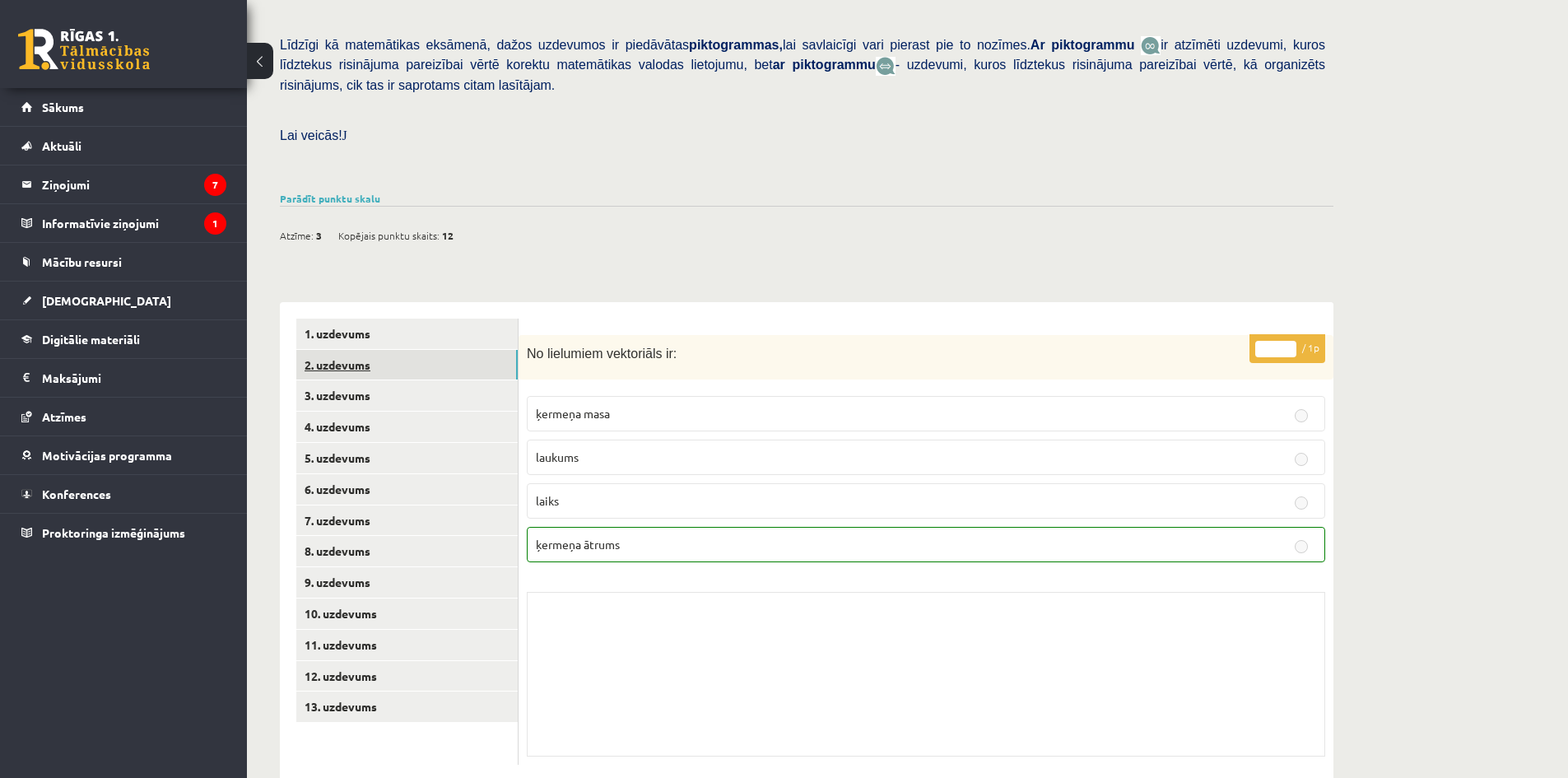
click at [423, 350] on link "2. uzdevums" at bounding box center [407, 365] width 222 height 31
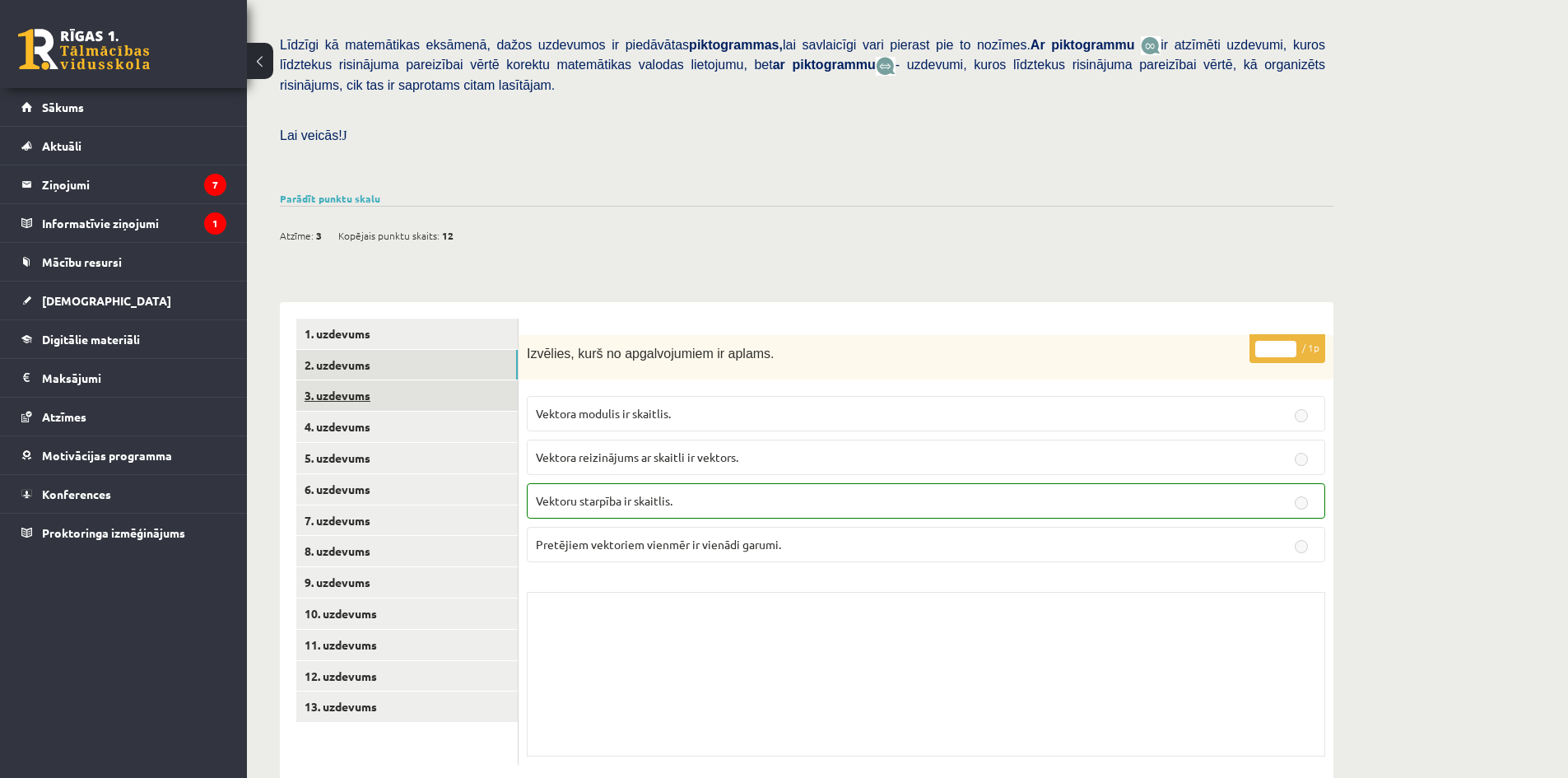
click at [375, 380] on link "3. uzdevums" at bounding box center [407, 396] width 222 height 31
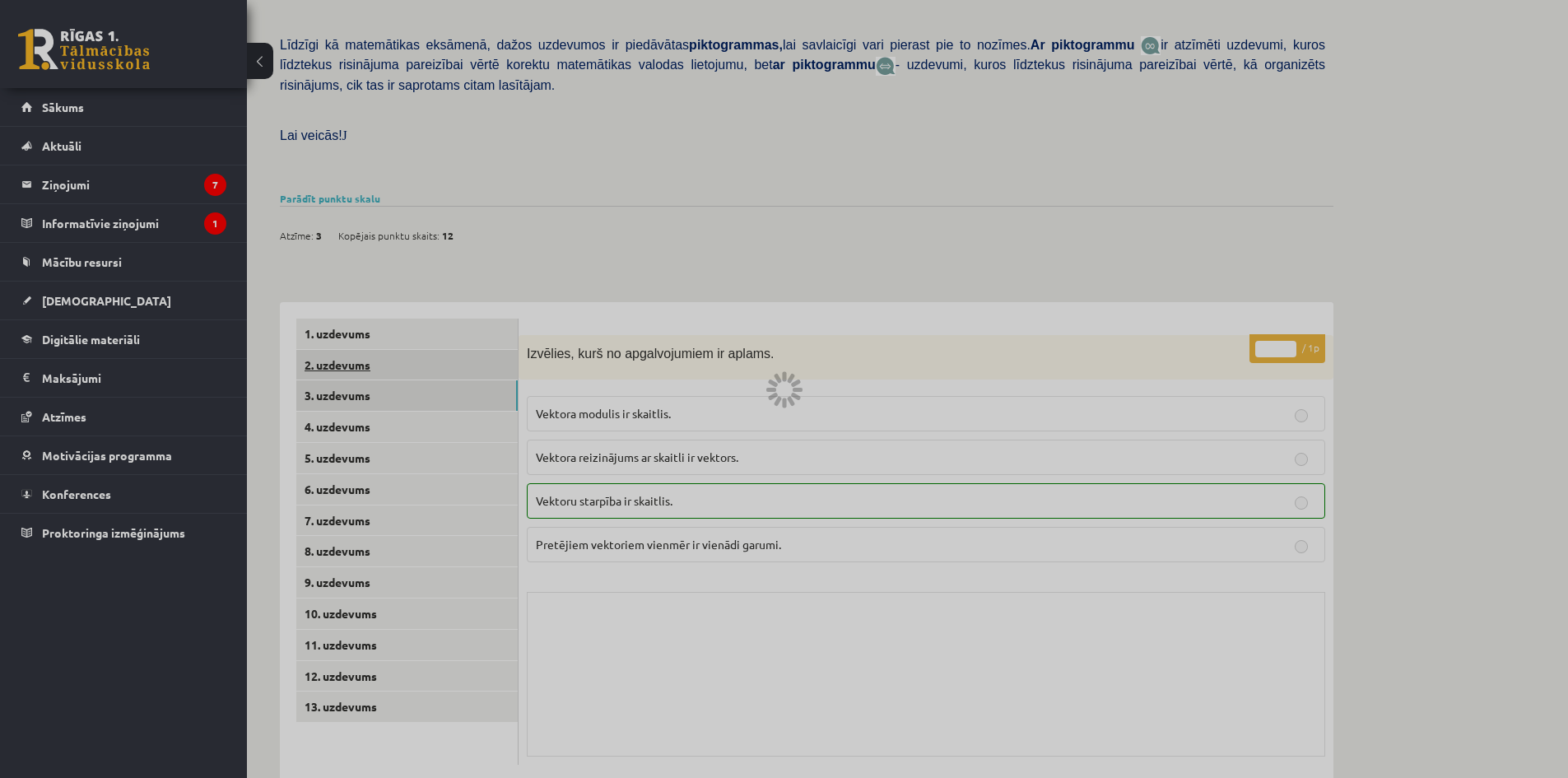
scroll to position [344, 0]
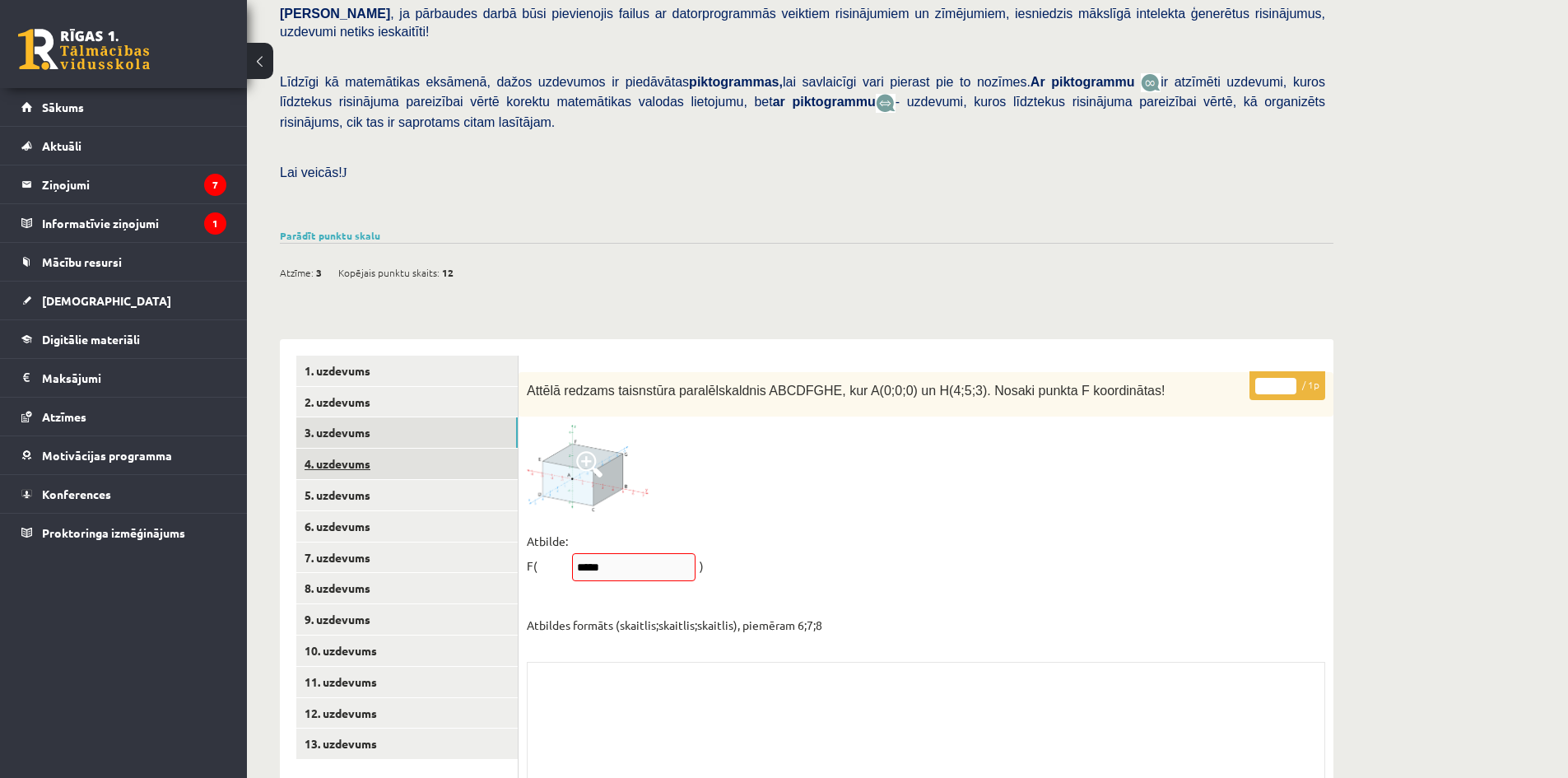
click at [373, 449] on link "4. uzdevums" at bounding box center [407, 464] width 222 height 31
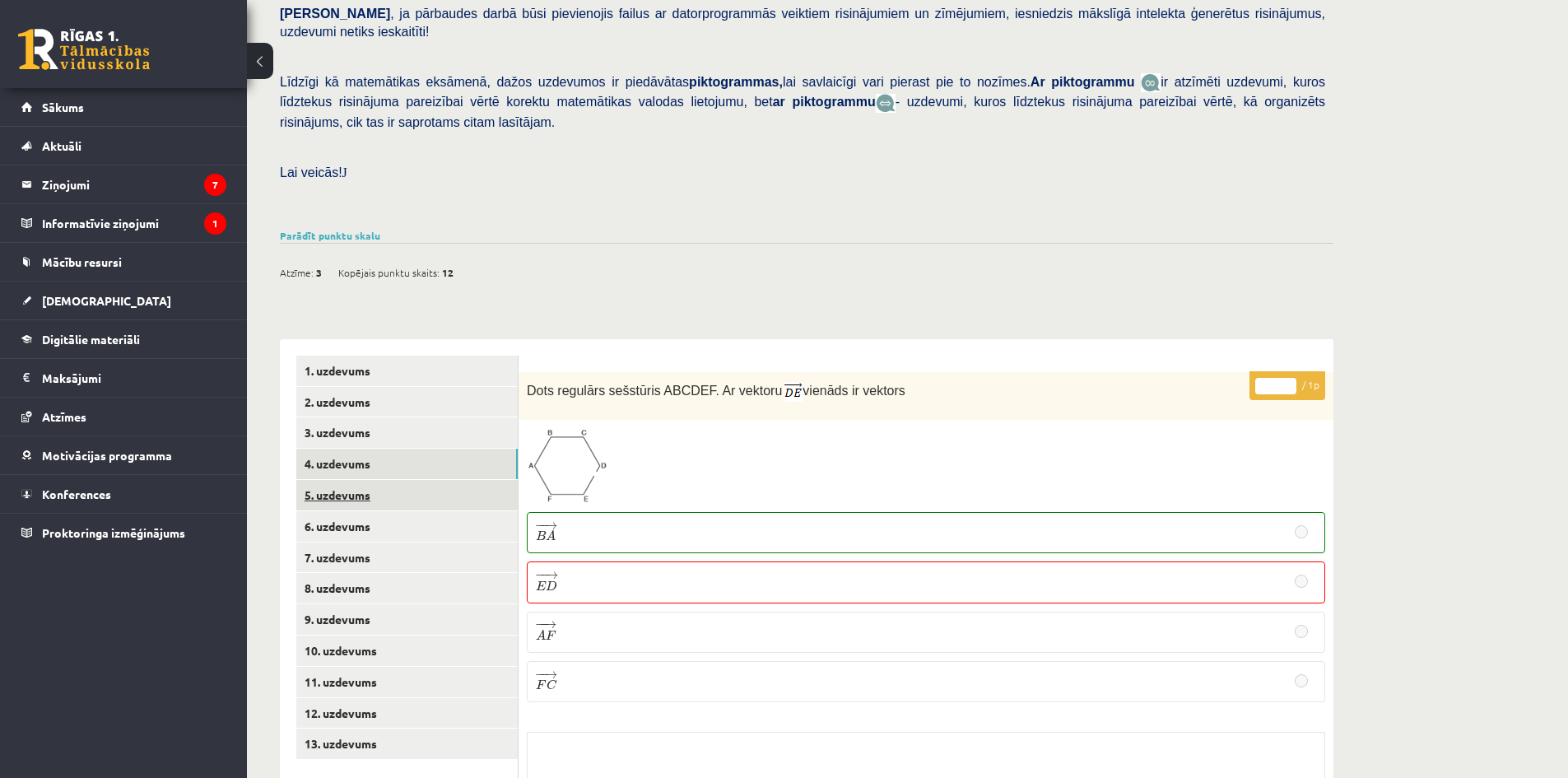
click at [382, 480] on link "5. uzdevums" at bounding box center [407, 496] width 222 height 31
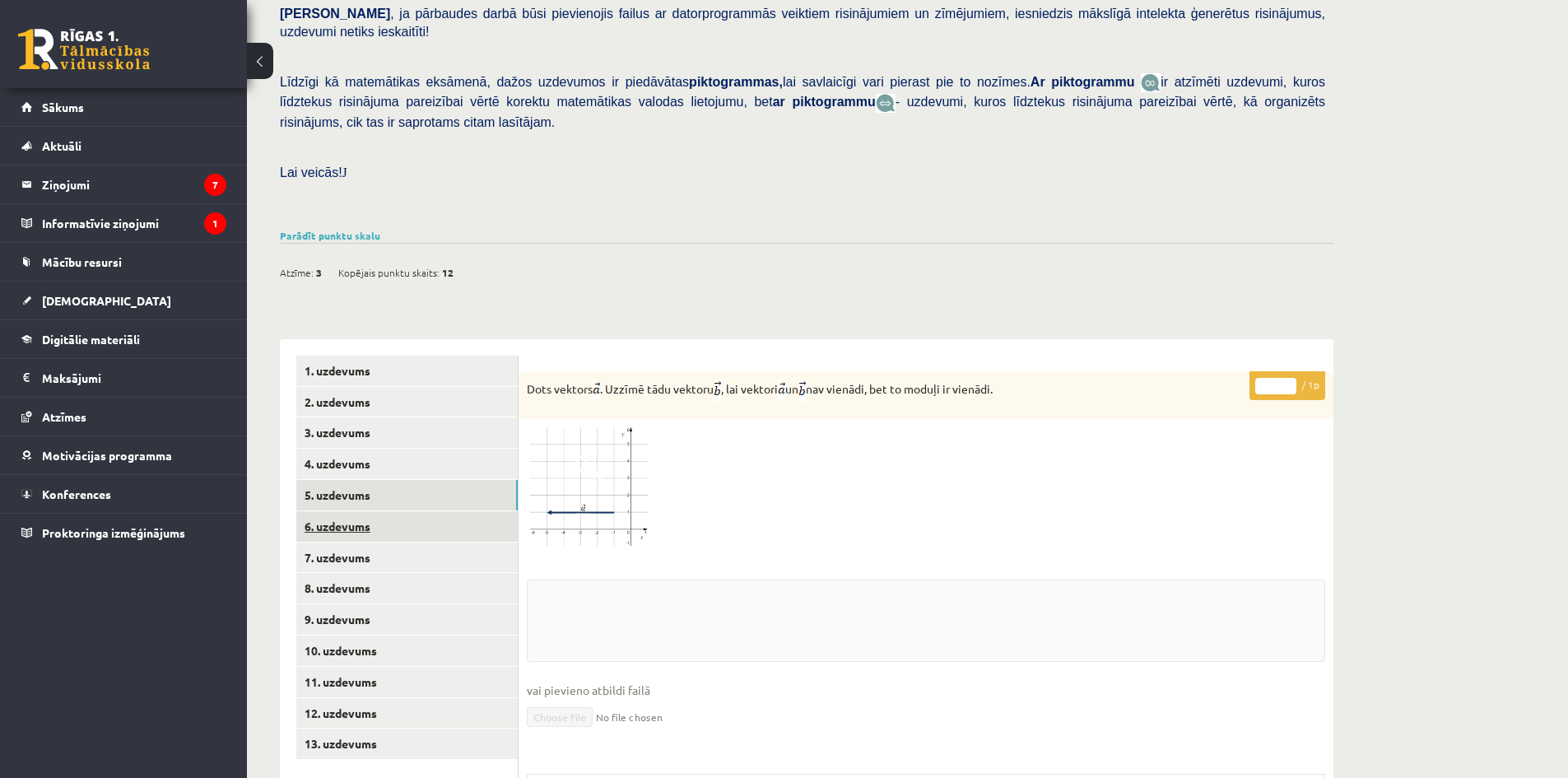
click at [375, 511] on link "6. uzdevums" at bounding box center [407, 526] width 222 height 31
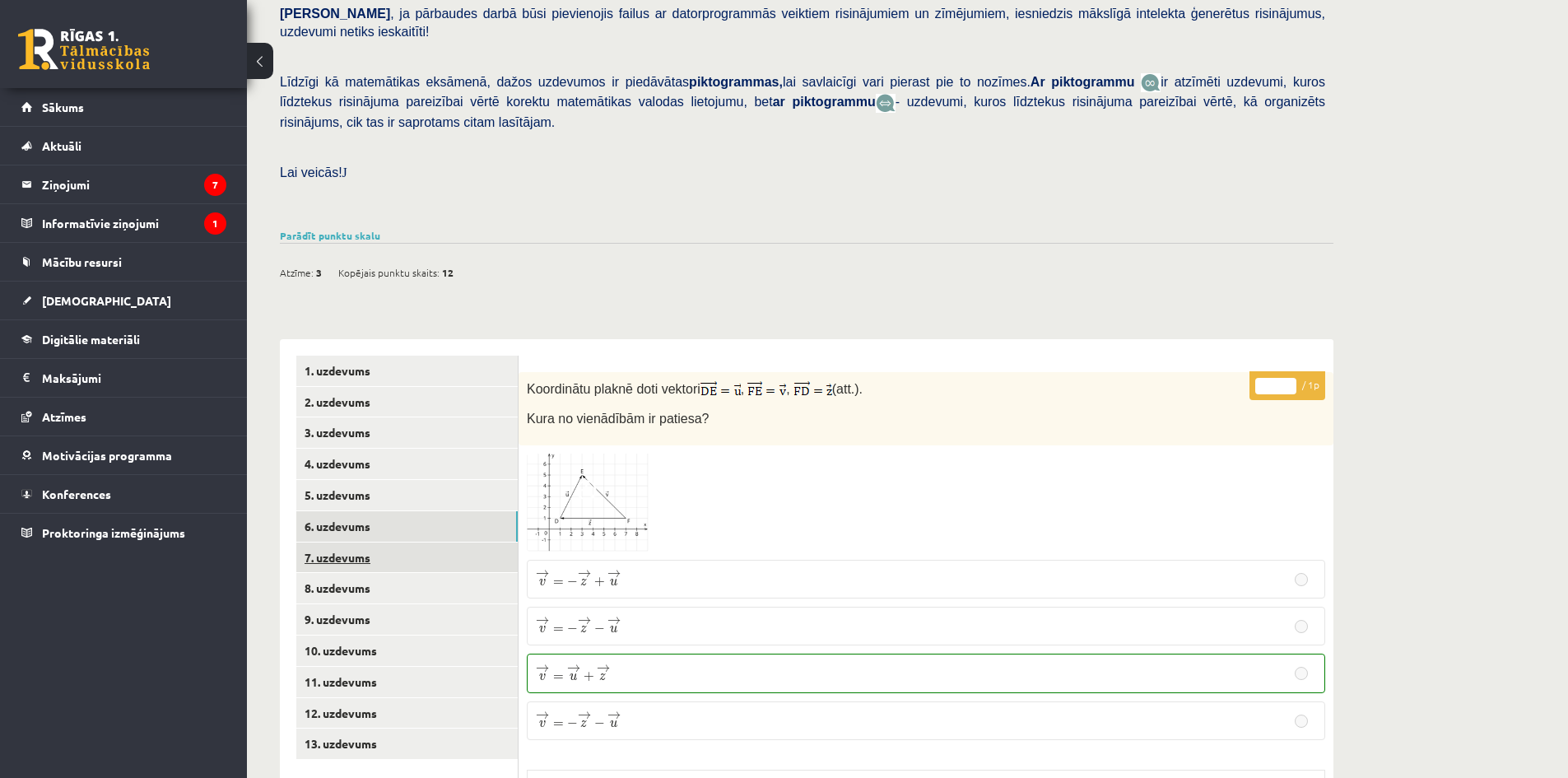
click at [373, 543] on link "7. uzdevums" at bounding box center [407, 558] width 222 height 31
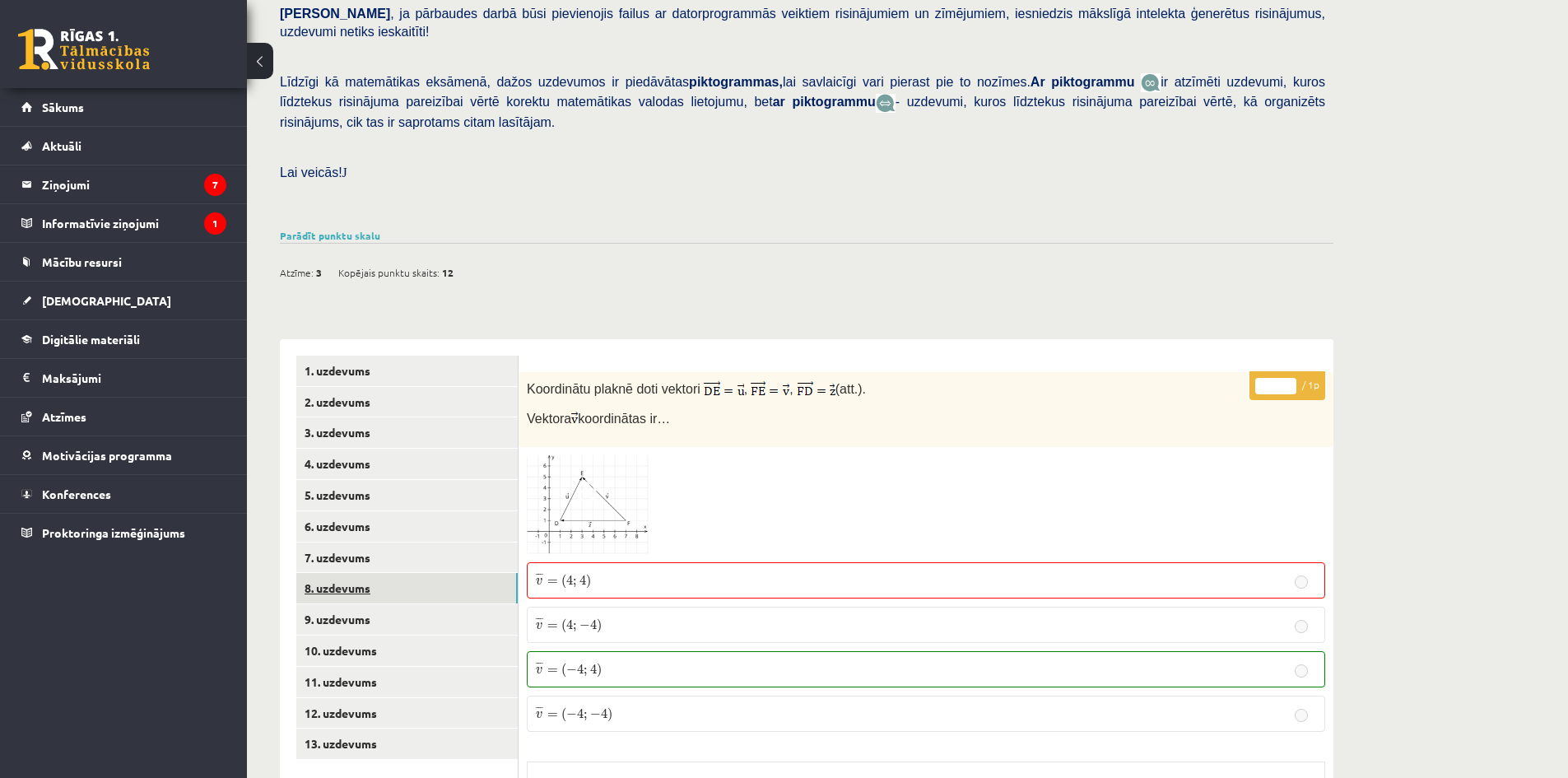
click at [355, 573] on link "8. uzdevums" at bounding box center [407, 589] width 222 height 31
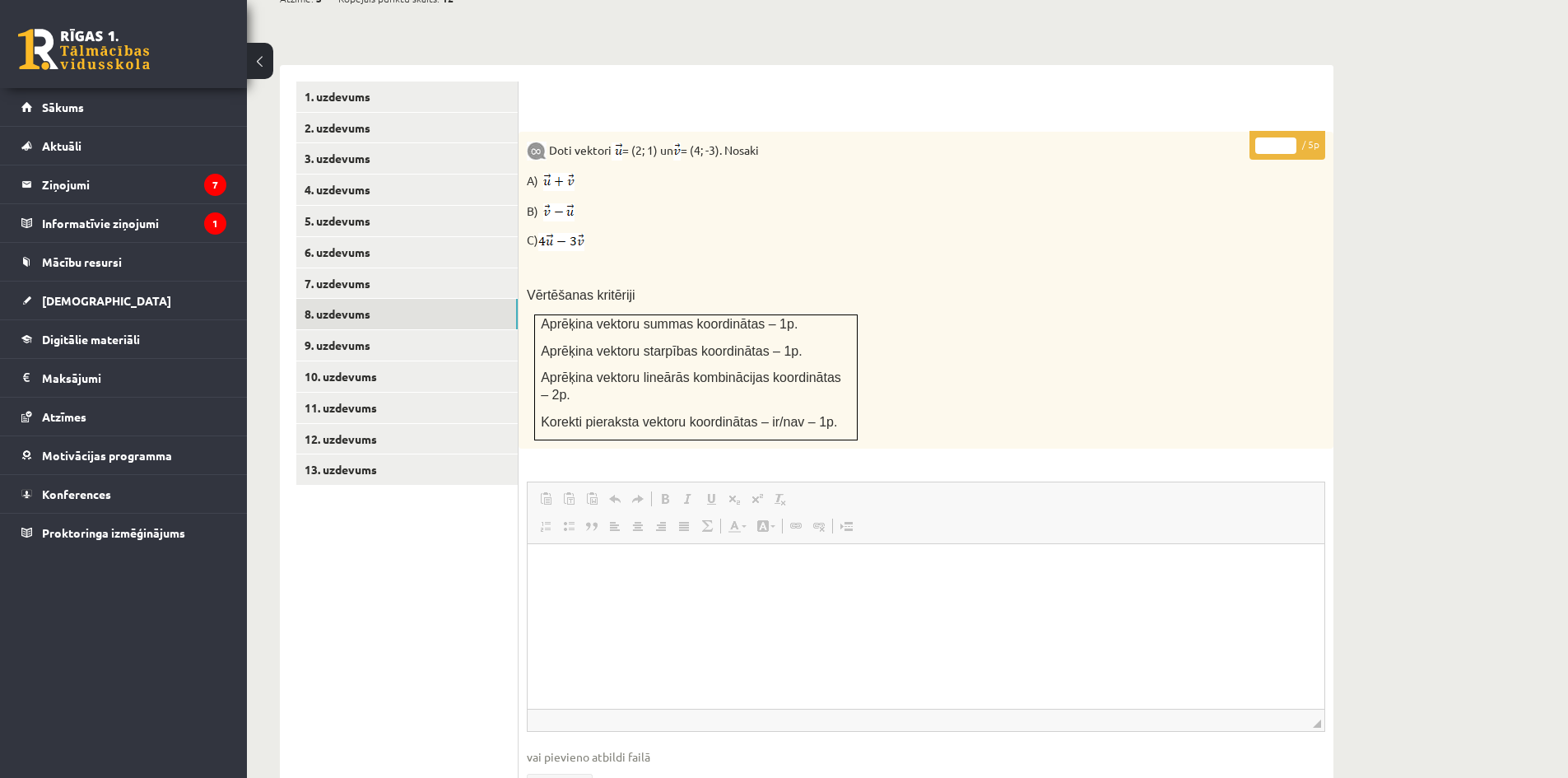
scroll to position [0, 0]
click at [372, 330] on link "9. uzdevums" at bounding box center [407, 346] width 222 height 31
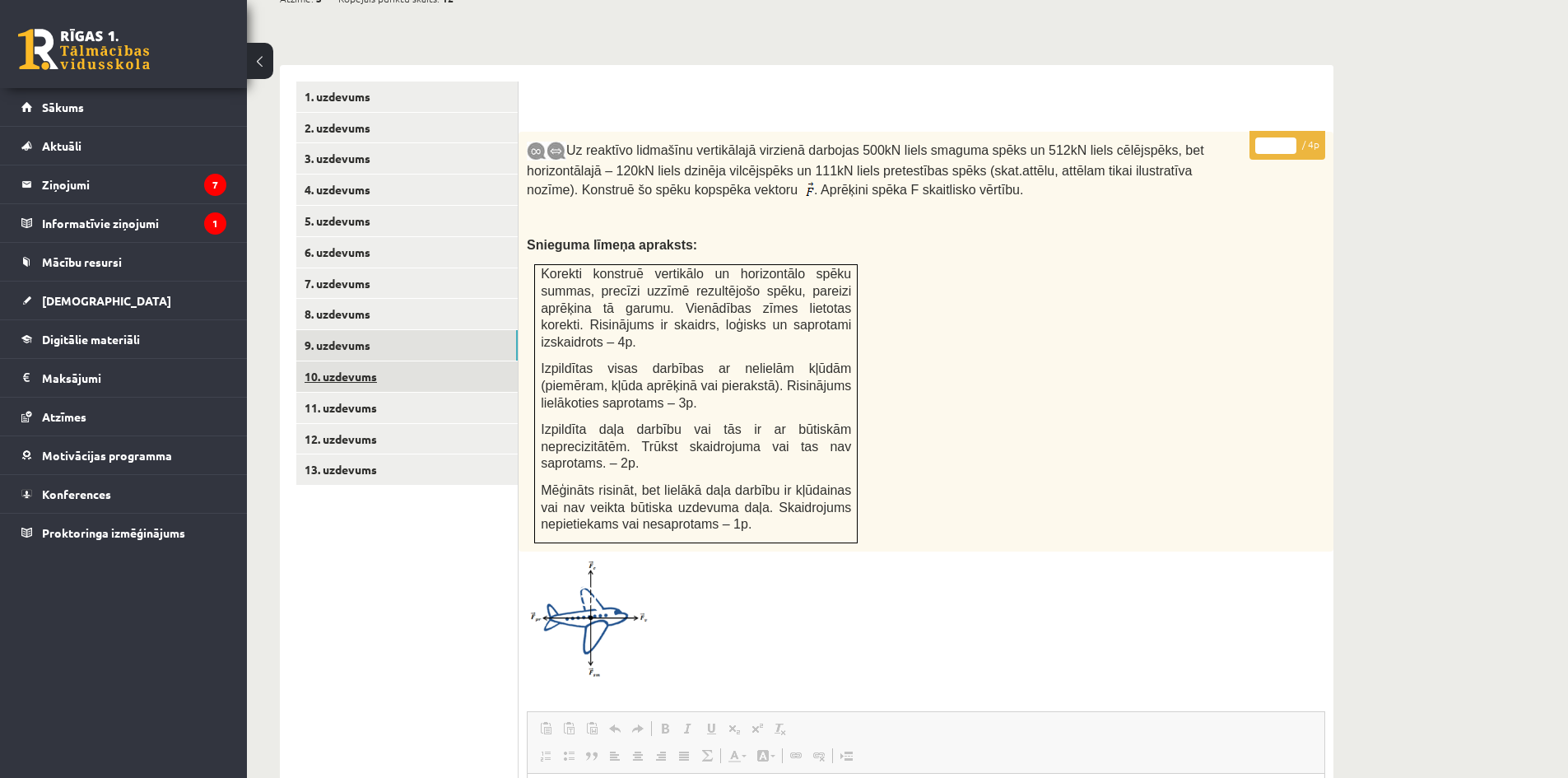
click at [369, 361] on link "10. uzdevums" at bounding box center [407, 377] width 222 height 31
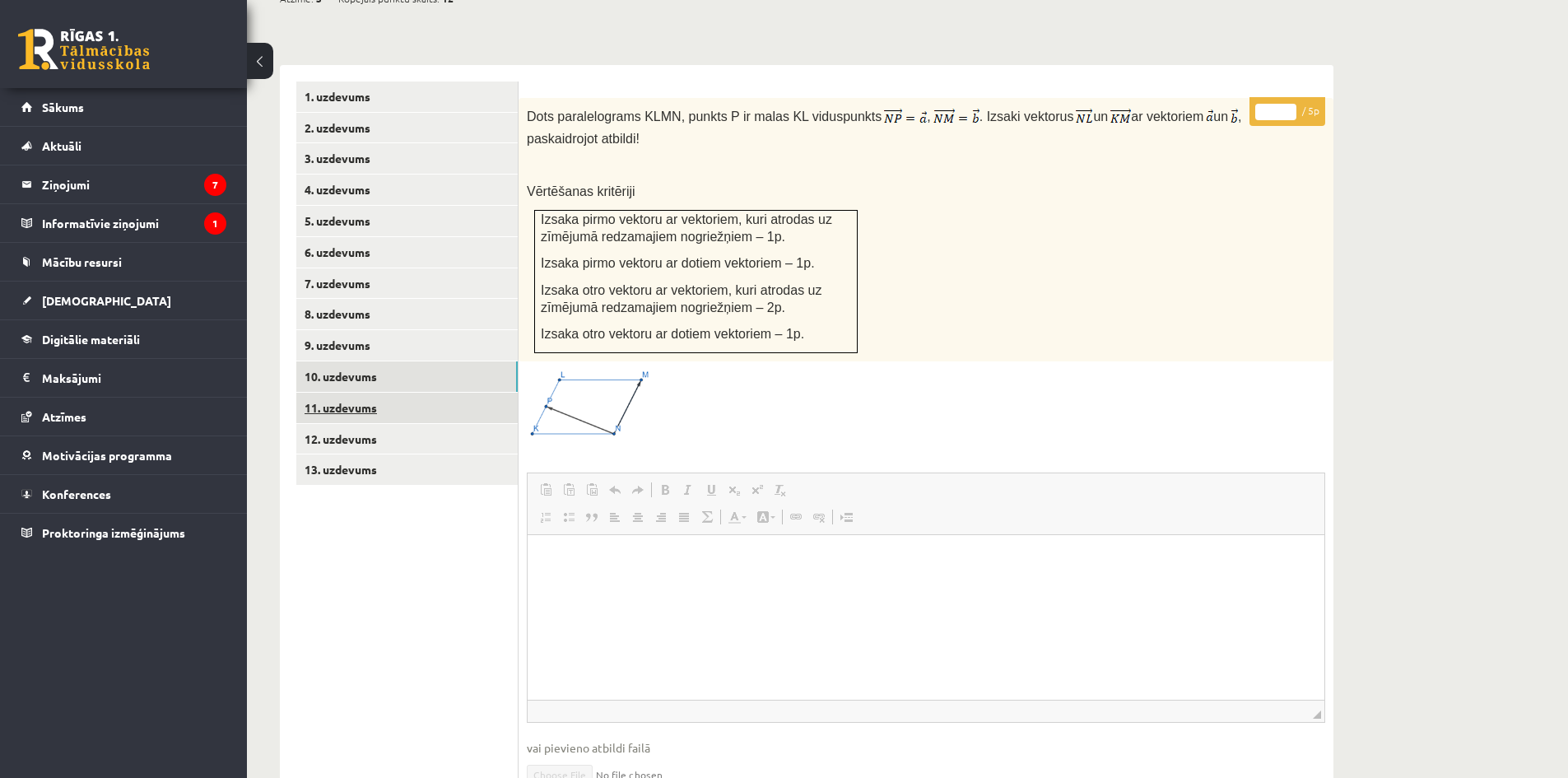
click at [356, 393] on link "11. uzdevums" at bounding box center [407, 408] width 222 height 31
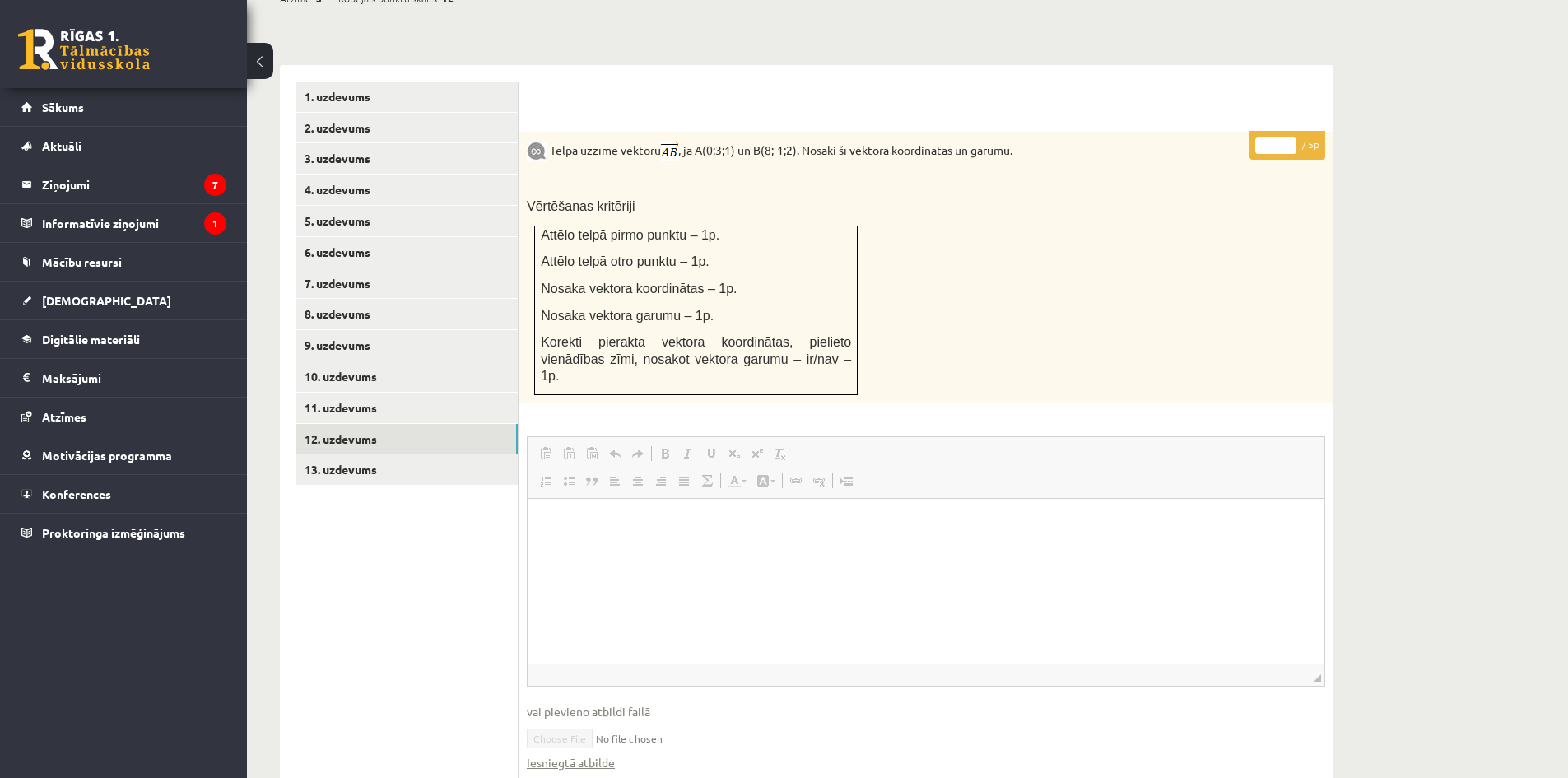
click at [360, 425] on link "12. uzdevums" at bounding box center [407, 440] width 222 height 31
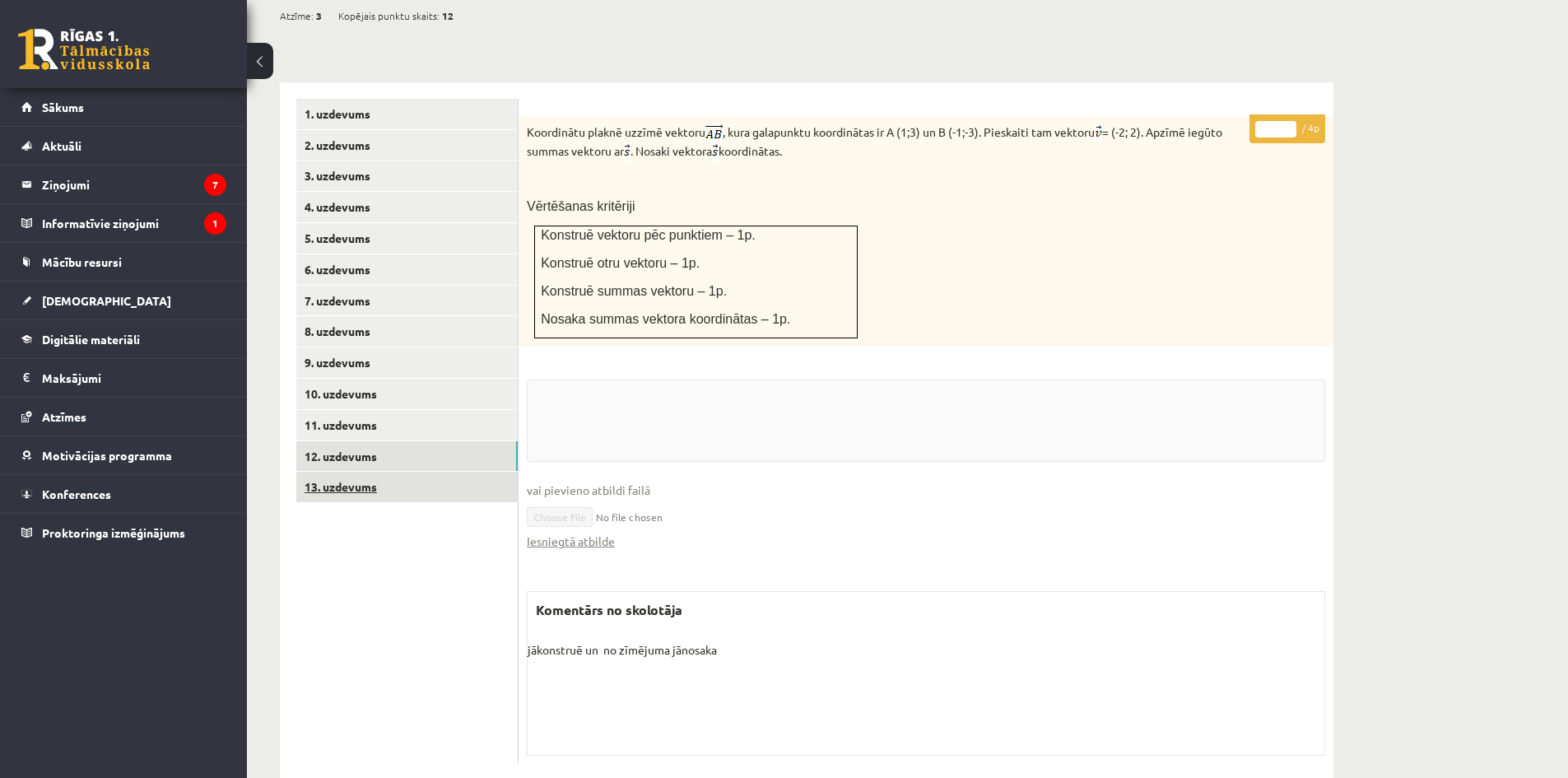
click at [368, 472] on link "13. uzdevums" at bounding box center [407, 487] width 222 height 31
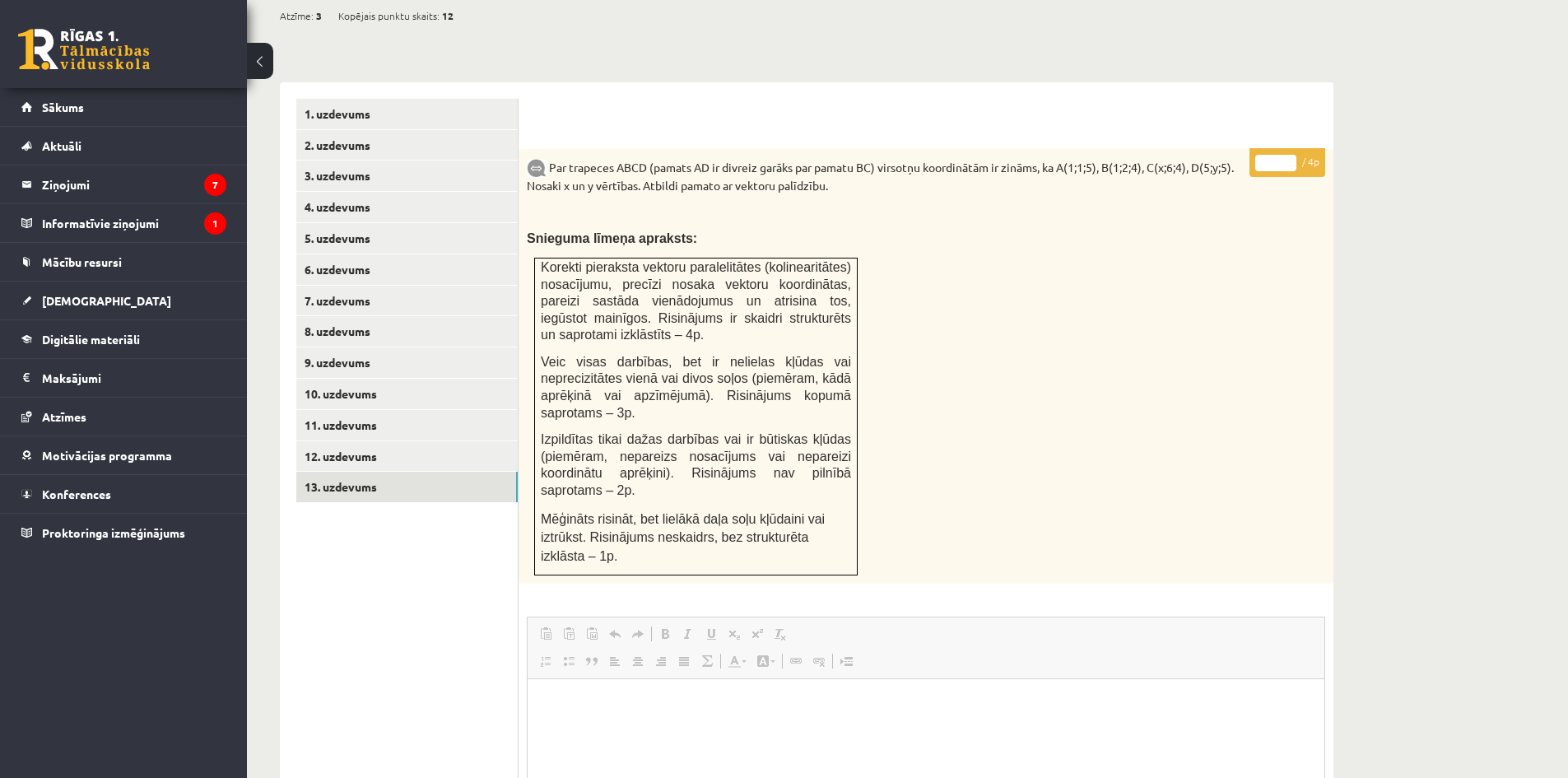
scroll to position [327, 0]
